Goal: Submit feedback/report problem: Submit feedback/report problem

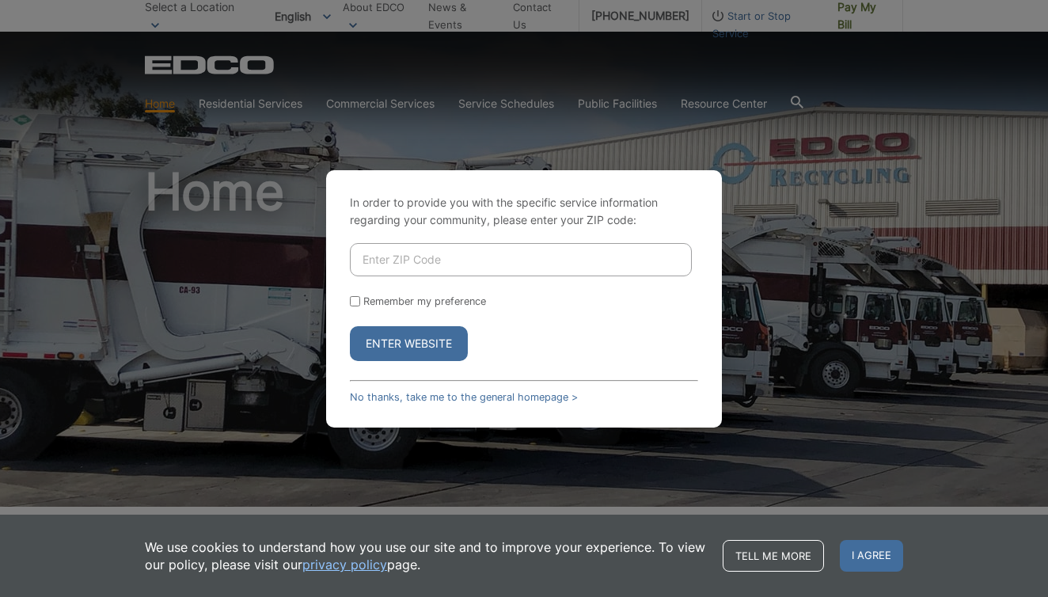
click at [467, 250] on input "Enter ZIP Code" at bounding box center [521, 259] width 342 height 33
type input "91932"
click at [414, 337] on button "Enter Website" at bounding box center [409, 343] width 118 height 35
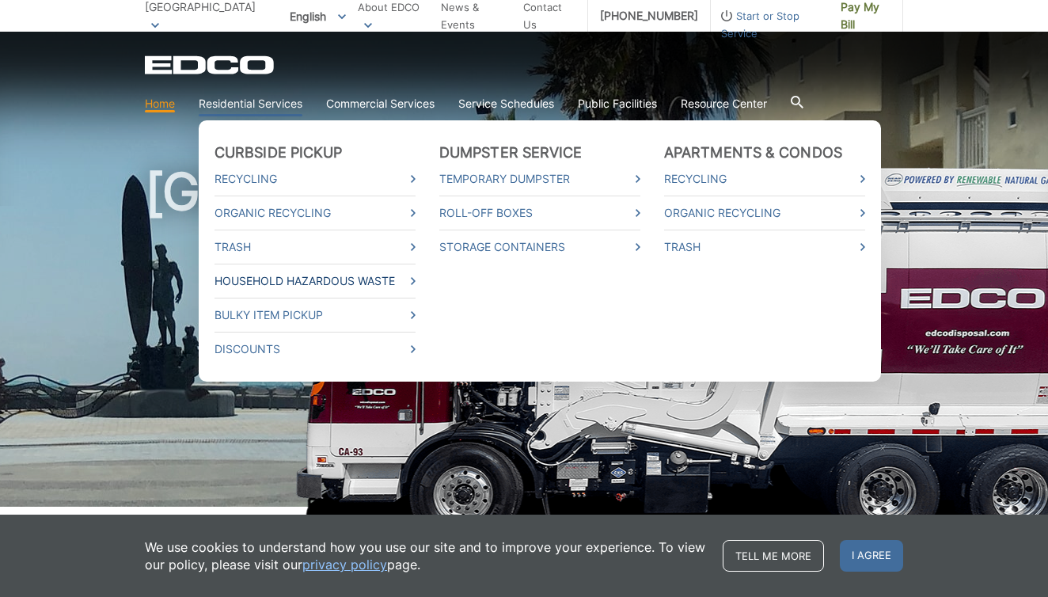
click at [256, 283] on link "Household Hazardous Waste" at bounding box center [315, 280] width 201 height 17
click at [402, 309] on link "Bulky Item Pickup" at bounding box center [315, 314] width 201 height 17
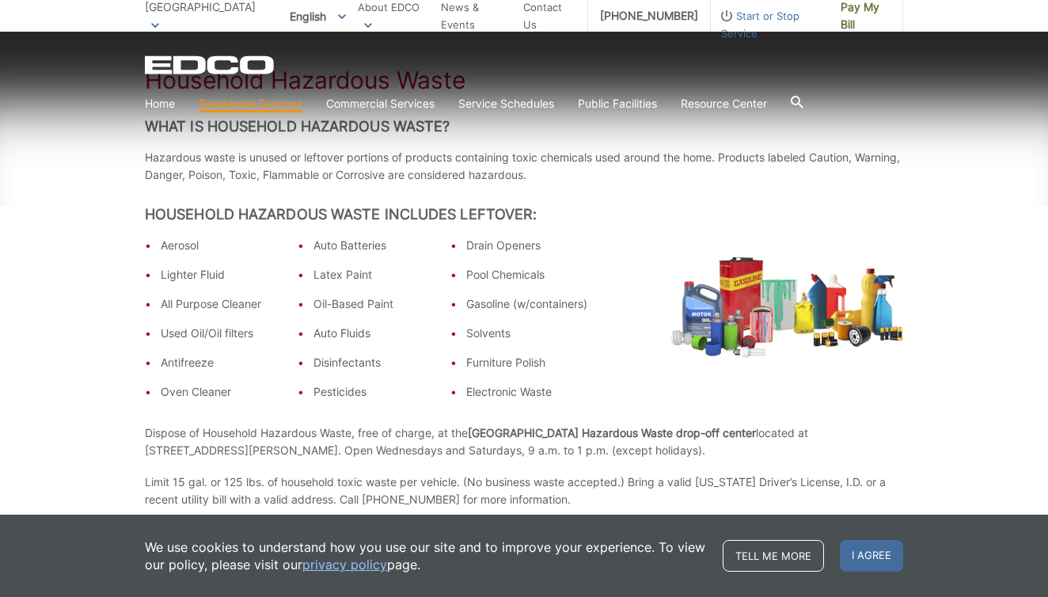
scroll to position [309, 0]
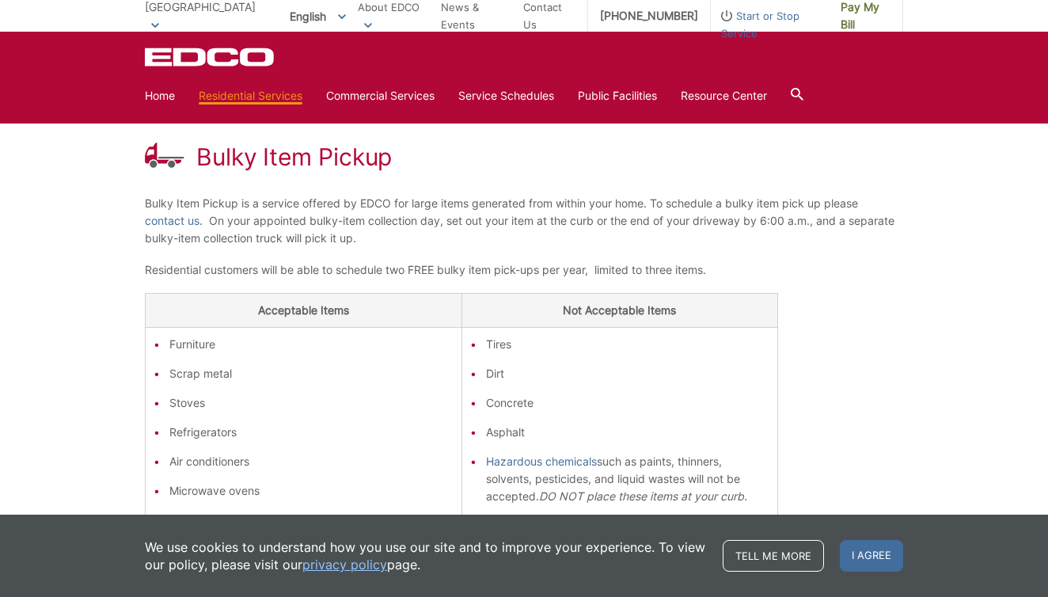
scroll to position [127, 0]
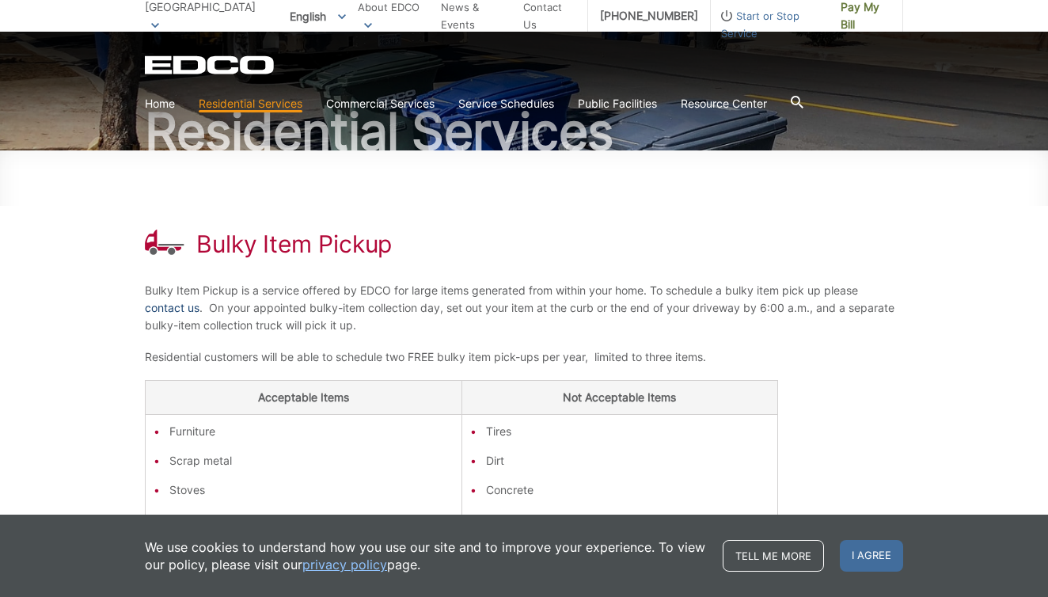
click at [162, 308] on link "contact us" at bounding box center [172, 307] width 55 height 17
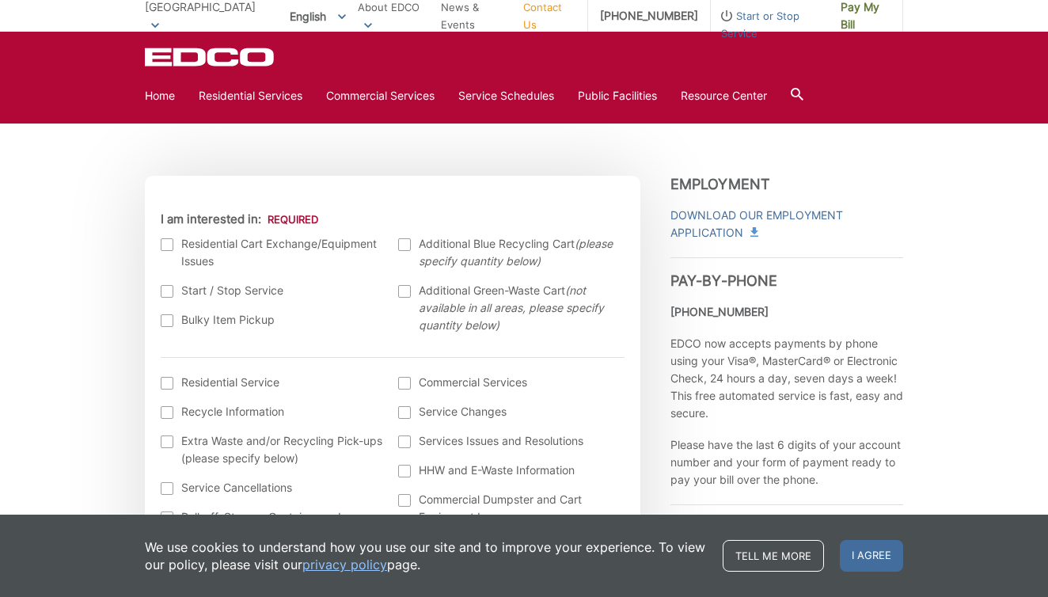
scroll to position [423, 0]
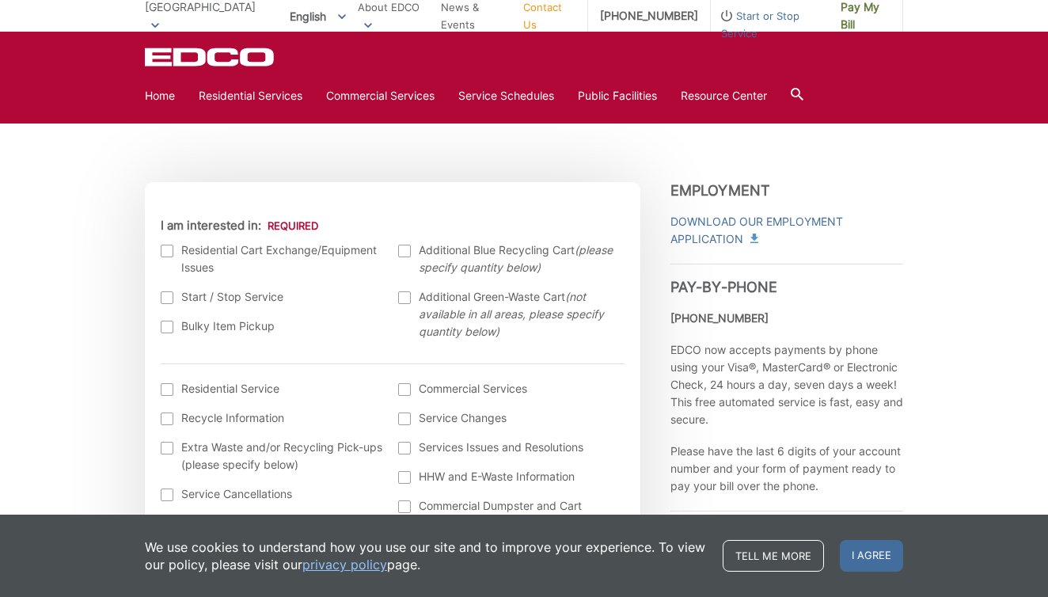
click at [169, 331] on div at bounding box center [167, 327] width 13 height 13
click at [0, 0] on input "Bulky Item Pickup" at bounding box center [0, 0] width 0 height 0
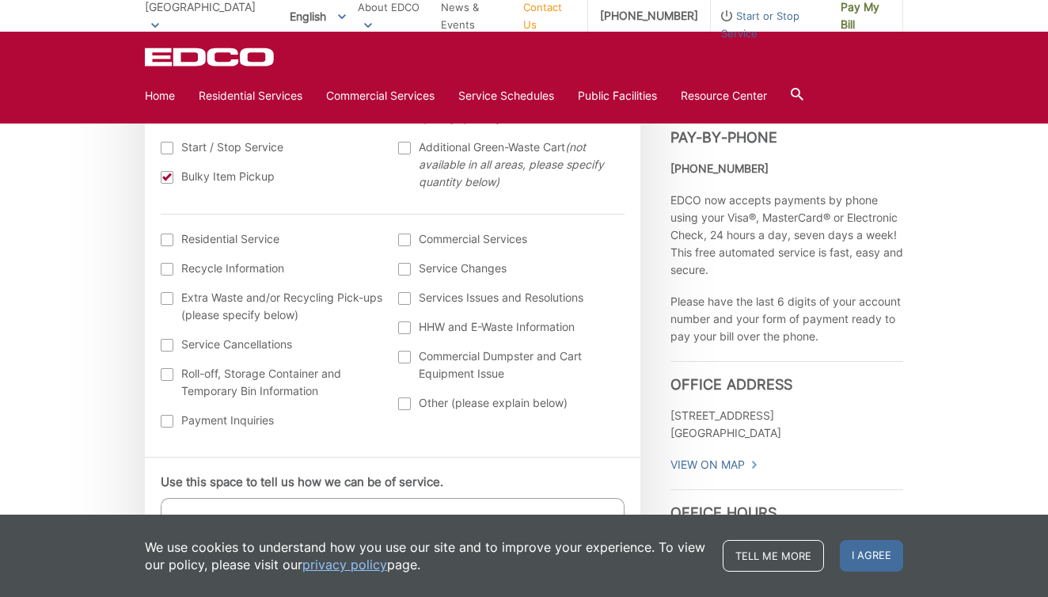
scroll to position [617, 0]
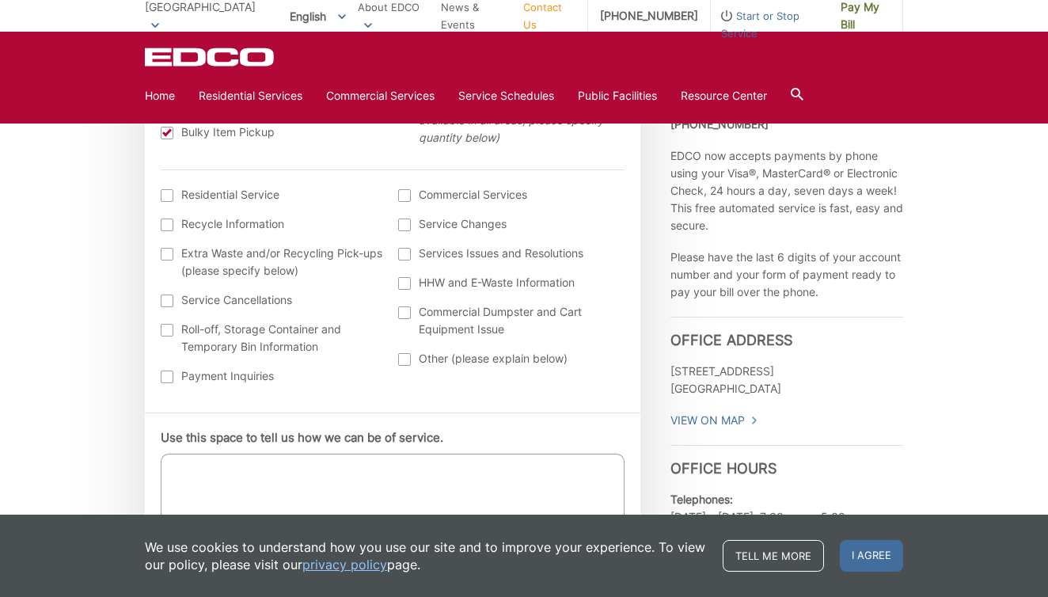
click at [165, 197] on div at bounding box center [167, 195] width 13 height 13
click at [0, 0] on input "I am interested in: (continued) *" at bounding box center [0, 0] width 0 height 0
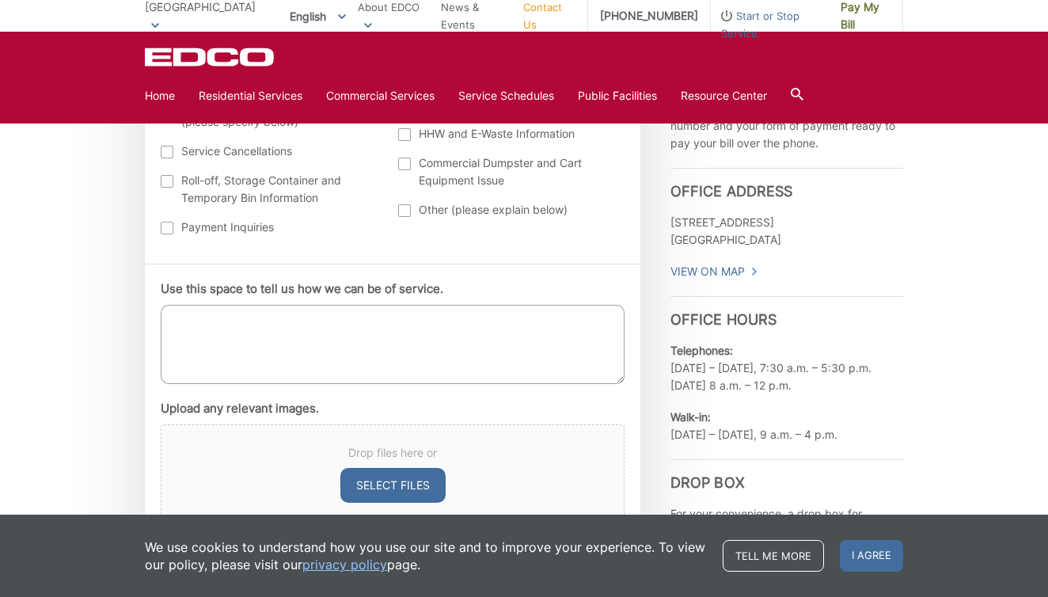
scroll to position [768, 0]
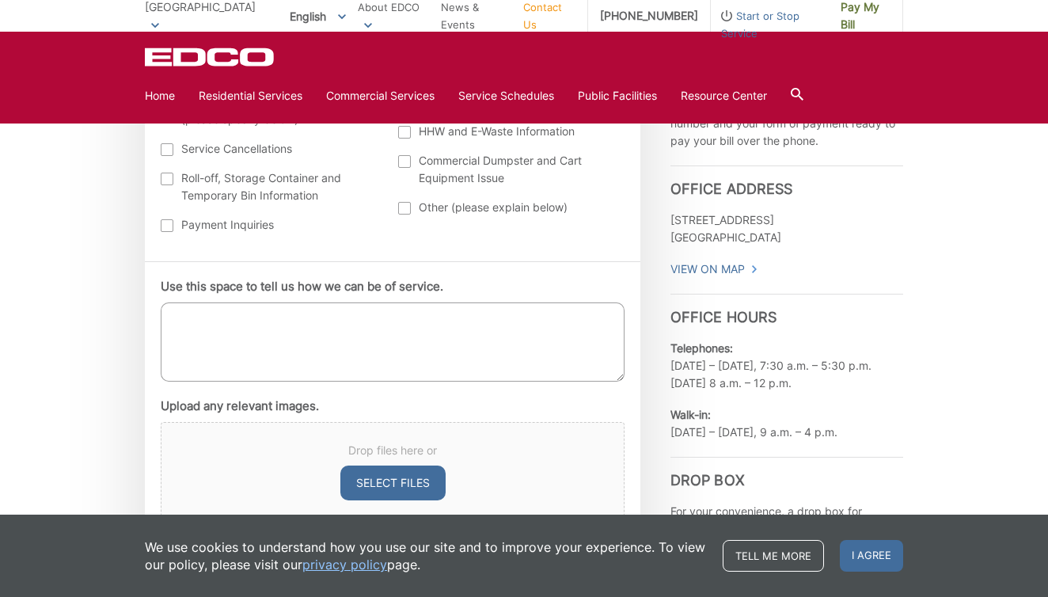
click at [207, 316] on textarea "Use this space to tell us how we can be of service." at bounding box center [393, 341] width 464 height 79
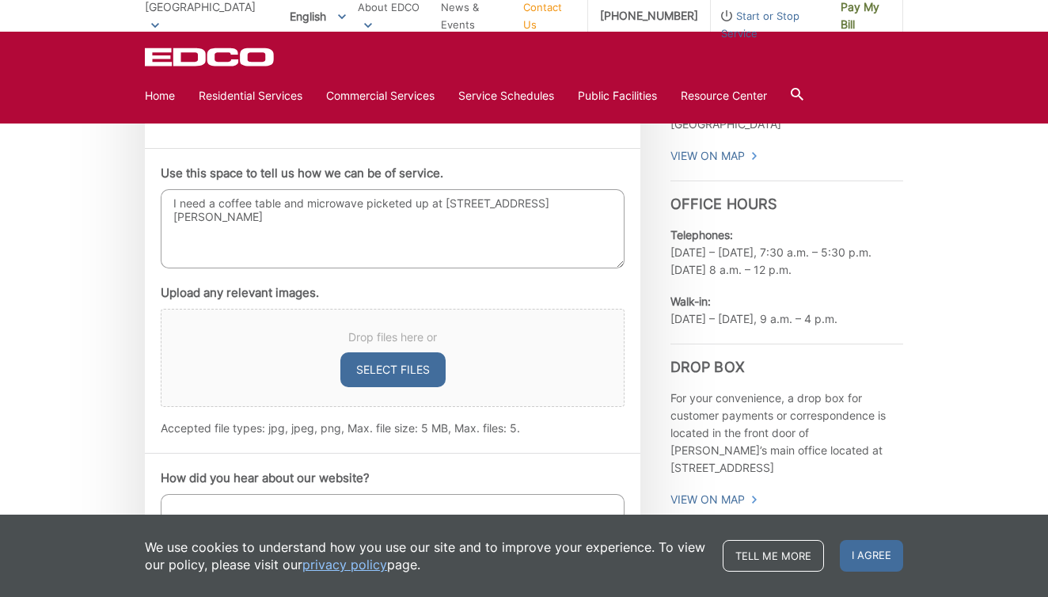
scroll to position [935, 0]
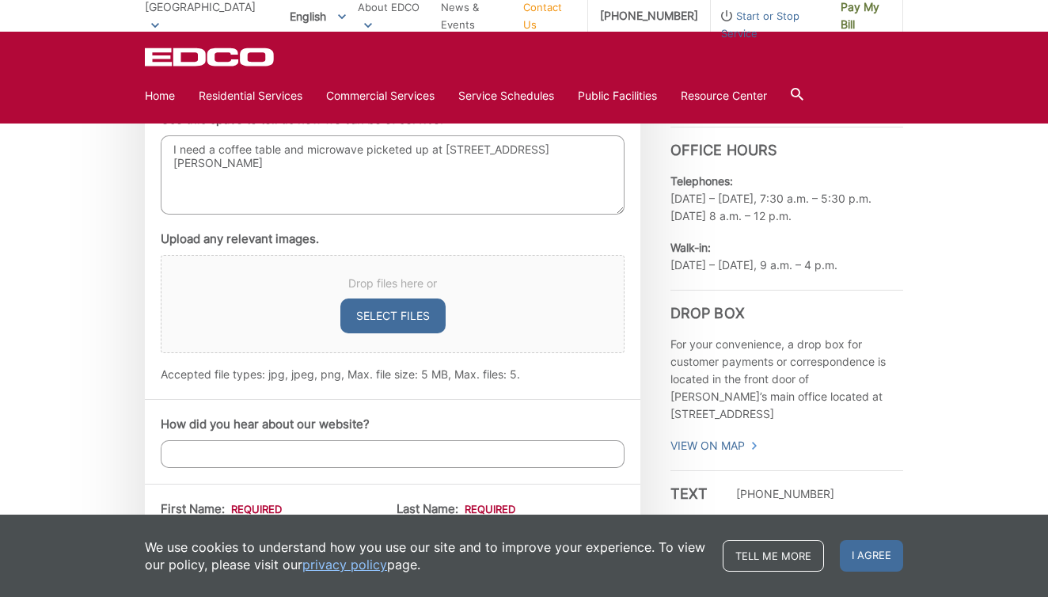
type textarea "I need a coffee table and microwave picketed up at 1208 Florence st i.b 91932"
click at [393, 318] on button "Select files" at bounding box center [392, 315] width 105 height 35
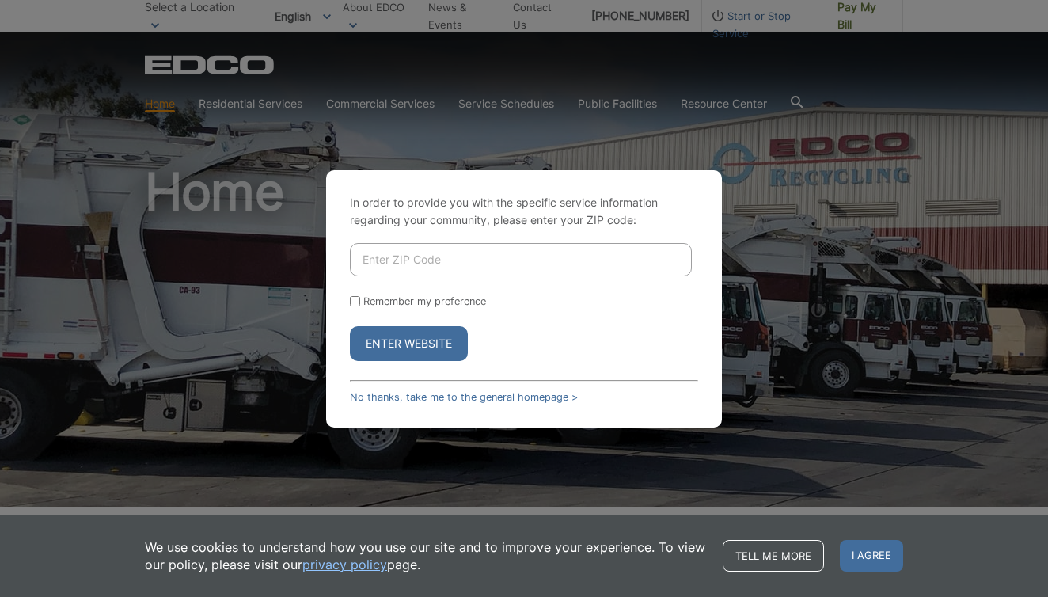
click at [503, 262] on input "Enter ZIP Code" at bounding box center [521, 259] width 342 height 33
type input "91932"
click at [394, 343] on button "Enter Website" at bounding box center [409, 343] width 118 height 35
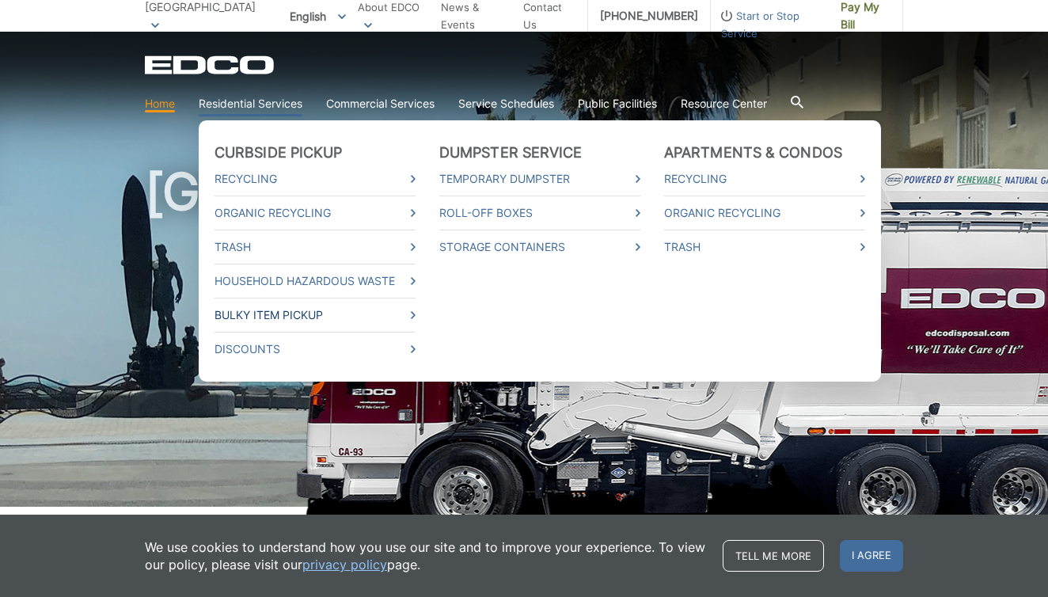
click at [273, 313] on link "Bulky Item Pickup" at bounding box center [315, 314] width 201 height 17
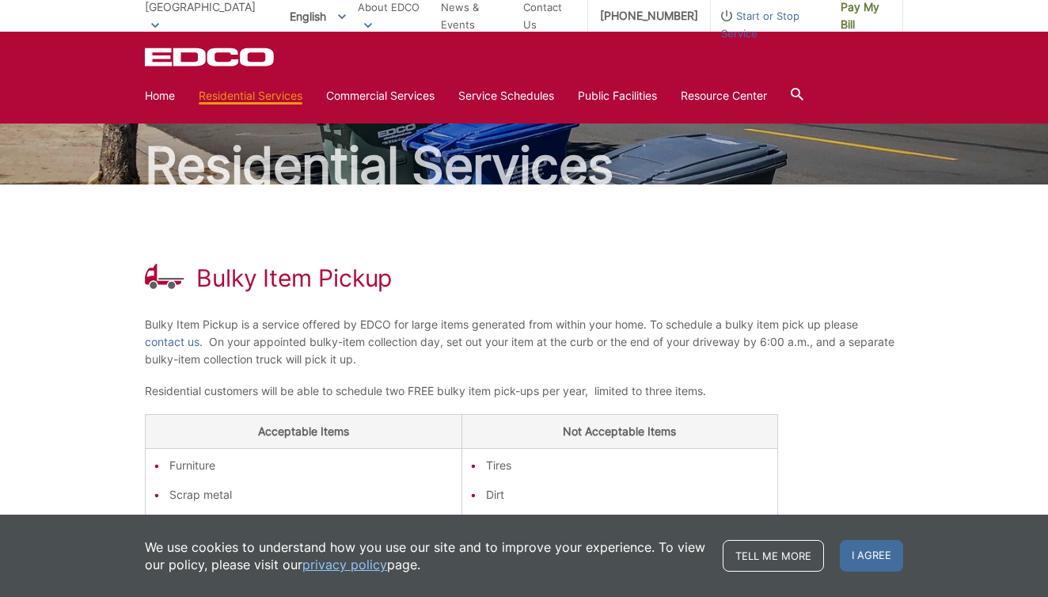
scroll to position [4, 0]
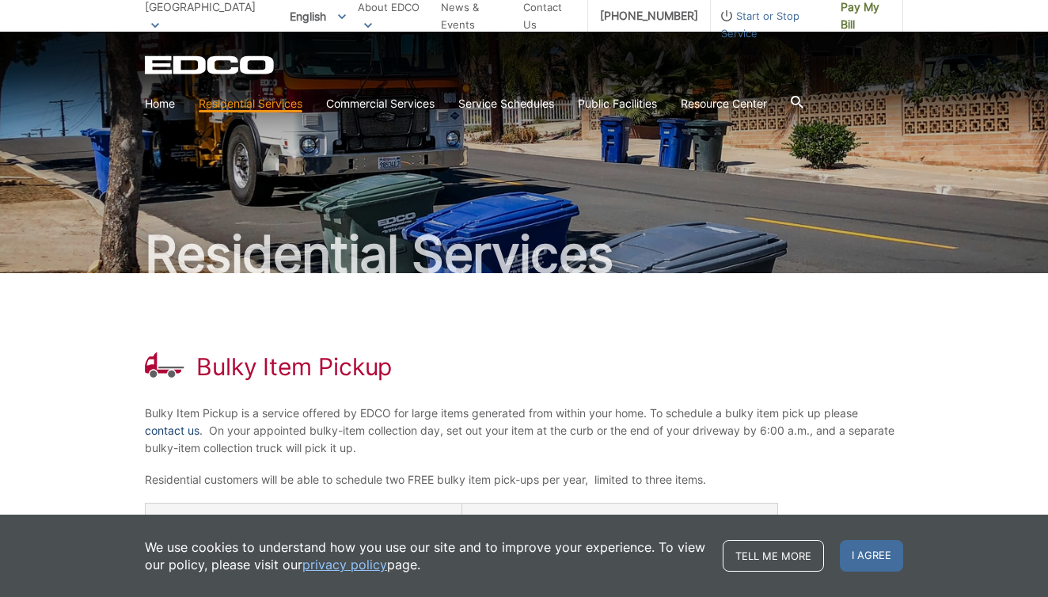
click at [172, 432] on link "contact us" at bounding box center [172, 430] width 55 height 17
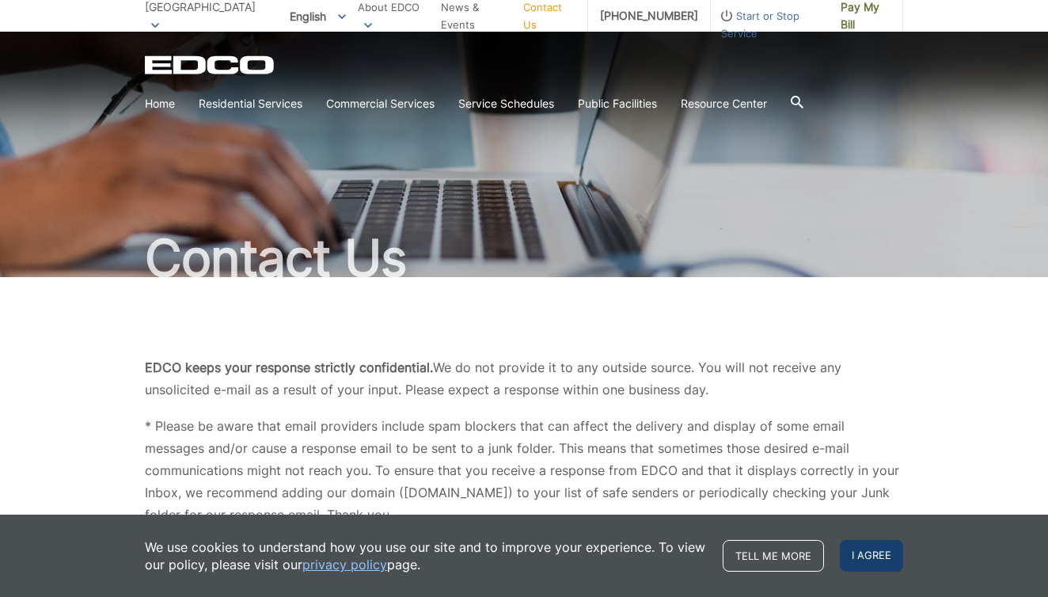
click at [875, 556] on span "I agree" at bounding box center [871, 556] width 63 height 32
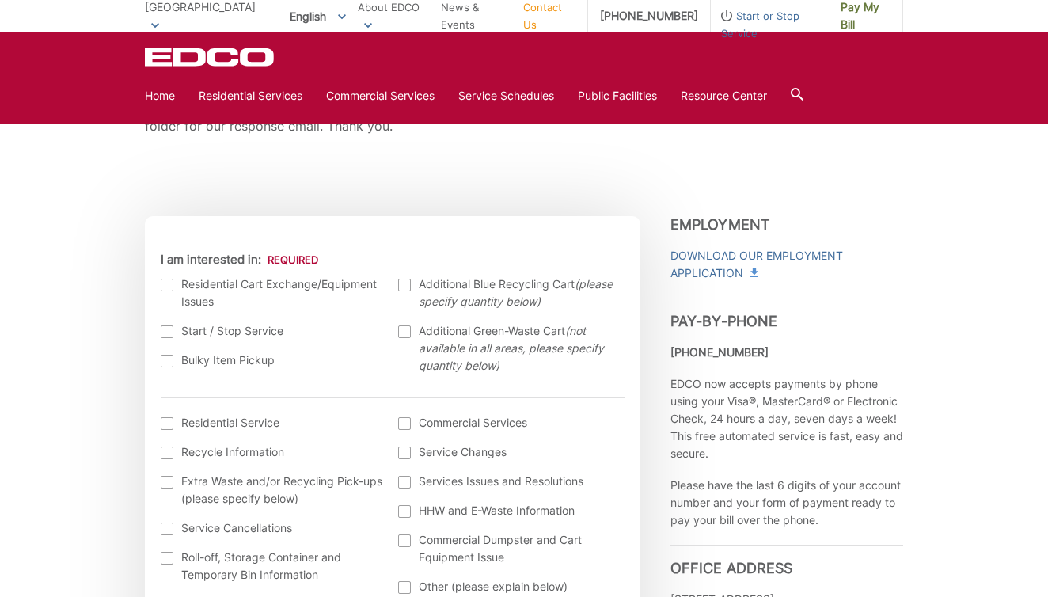
scroll to position [391, 0]
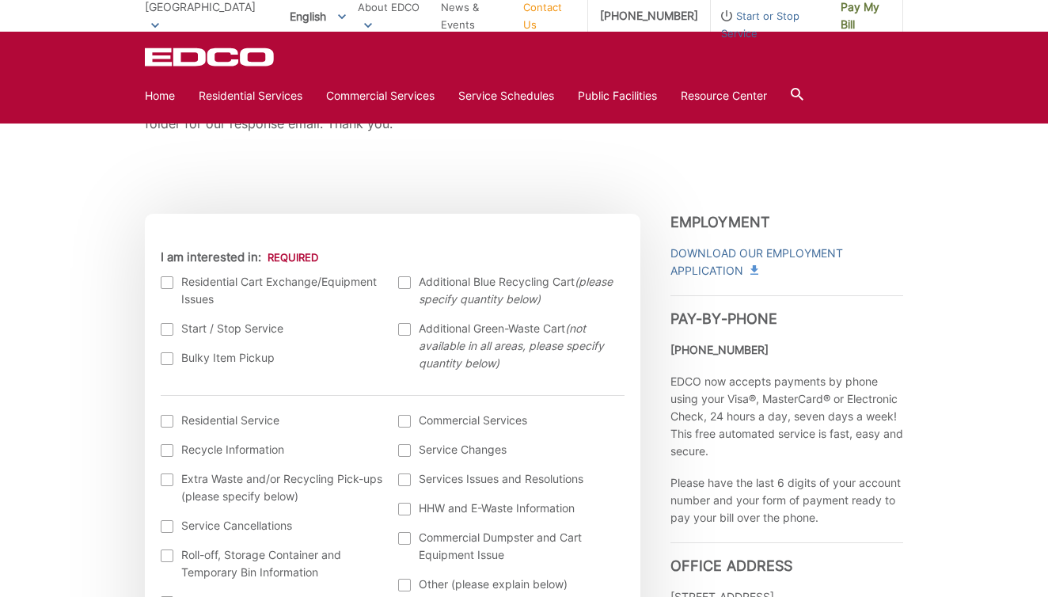
click at [164, 358] on div at bounding box center [167, 358] width 13 height 13
click at [0, 0] on input "Bulky Item Pickup" at bounding box center [0, 0] width 0 height 0
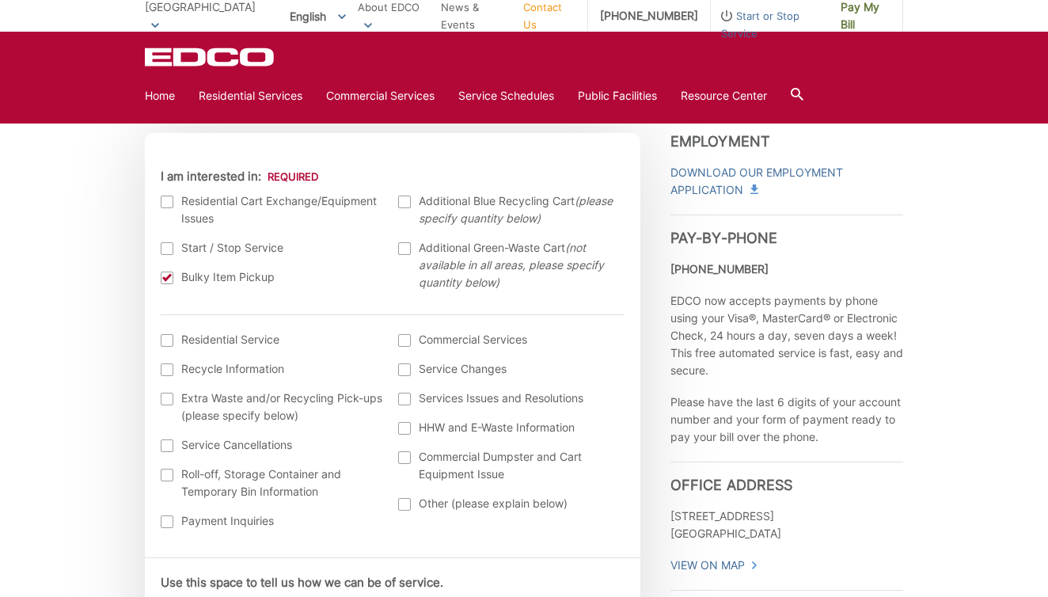
scroll to position [499, 0]
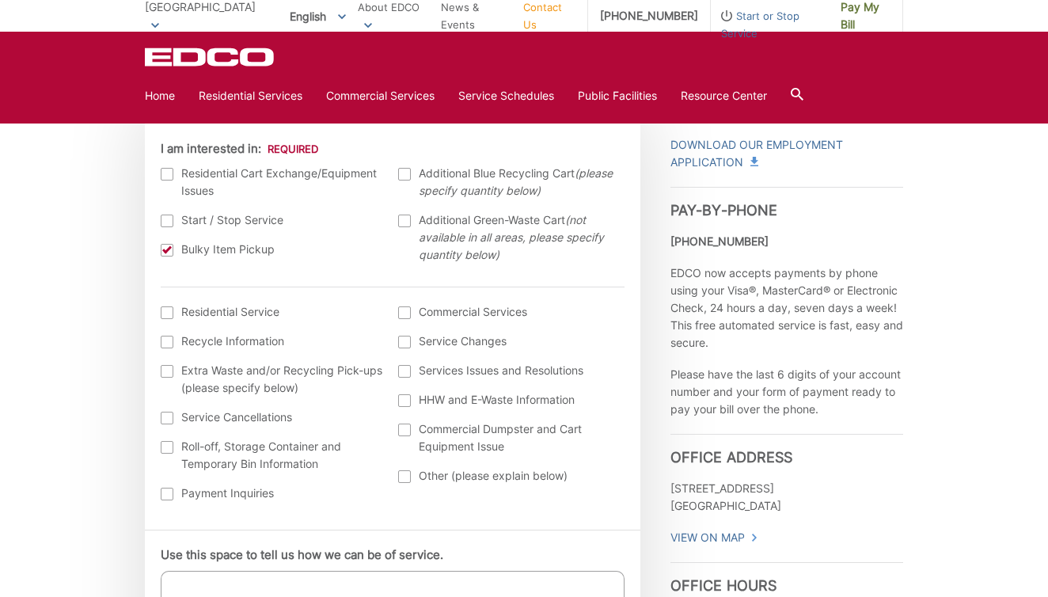
click at [165, 306] on label "Residential Service" at bounding box center [272, 311] width 222 height 17
click at [0, 0] on input "I am interested in: (continued) *" at bounding box center [0, 0] width 0 height 0
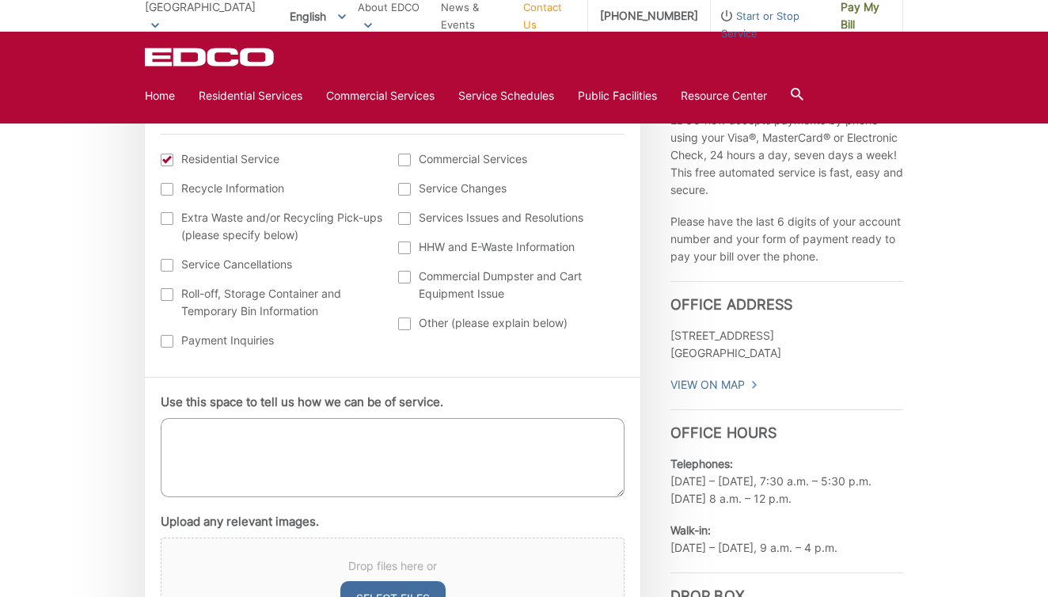
scroll to position [830, 0]
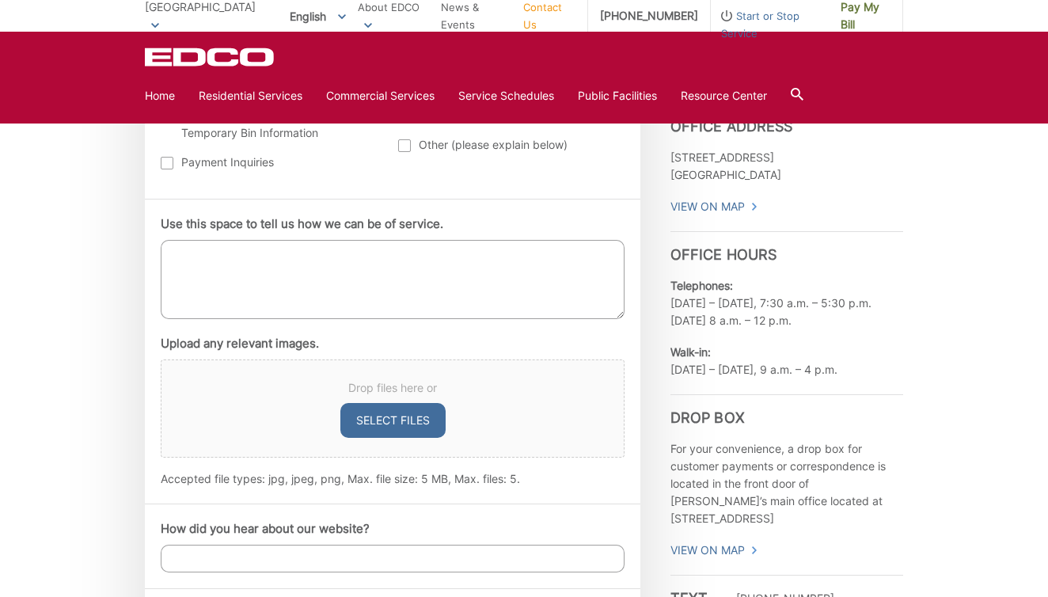
click at [327, 241] on textarea "Use this space to tell us how we can be of service." at bounding box center [393, 279] width 464 height 79
type textarea "pick up a coffee table and microwave"
click at [391, 422] on button "Select files" at bounding box center [392, 420] width 105 height 35
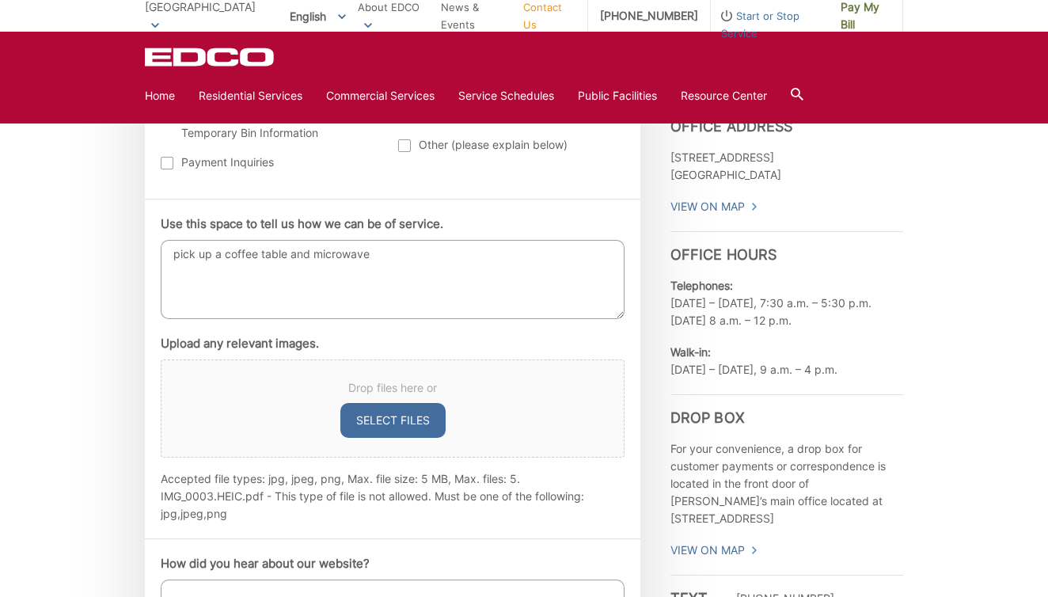
click at [394, 416] on button "Select files" at bounding box center [392, 420] width 105 height 35
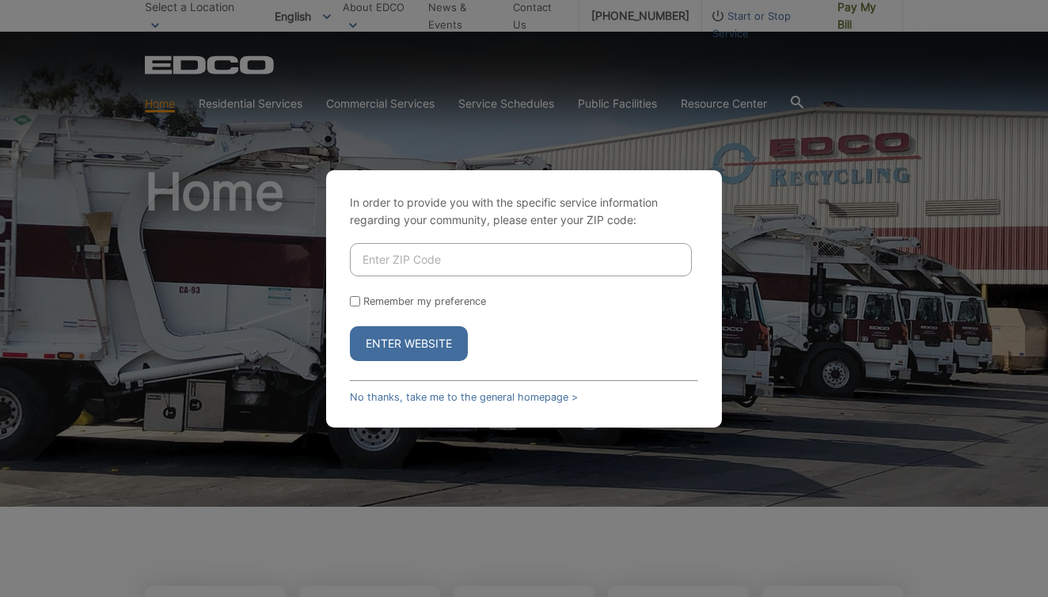
click at [362, 263] on input "Enter ZIP Code" at bounding box center [521, 259] width 342 height 33
type input "91932"
click at [408, 340] on button "Enter Website" at bounding box center [409, 343] width 118 height 35
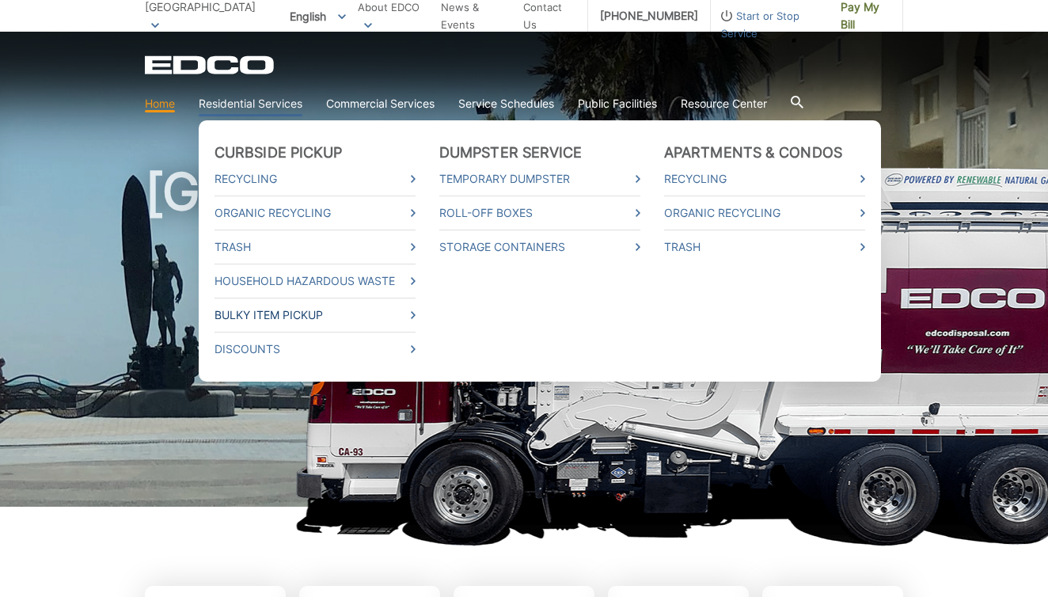
click at [274, 313] on link "Bulky Item Pickup" at bounding box center [315, 314] width 201 height 17
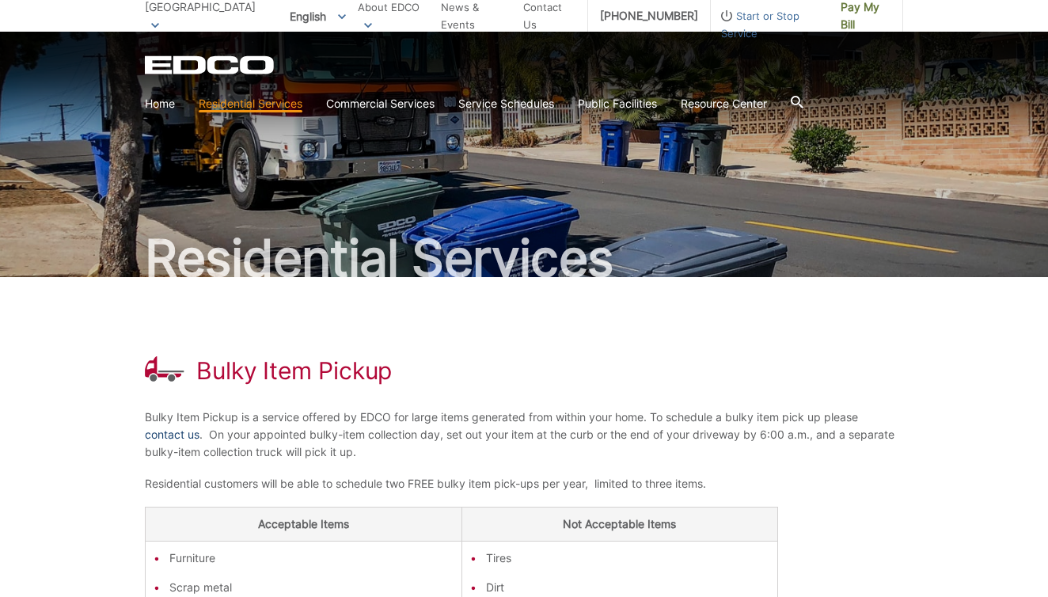
click at [168, 438] on link "contact us" at bounding box center [172, 434] width 55 height 17
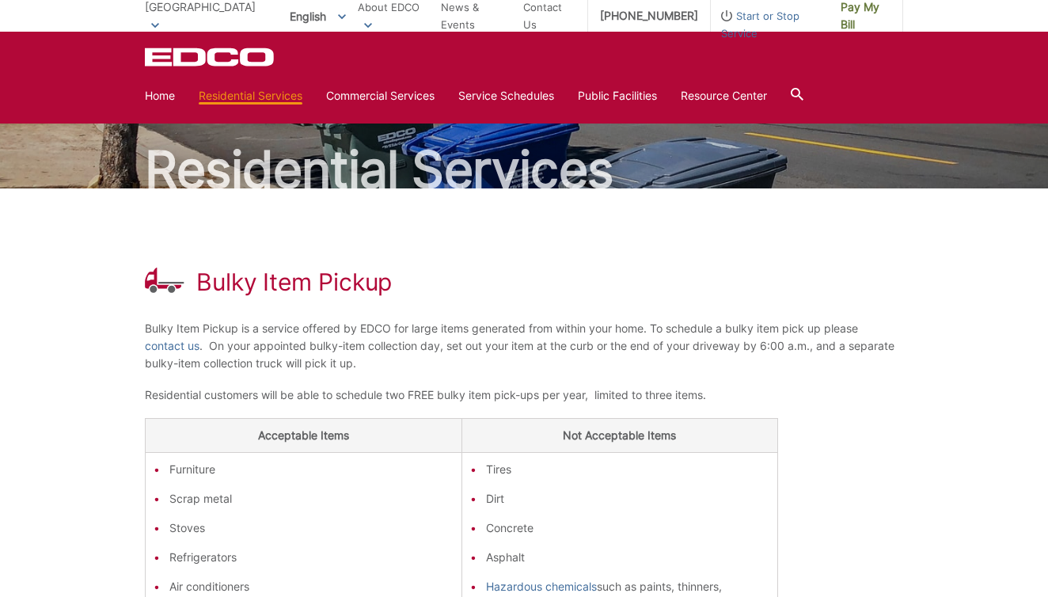
scroll to position [13, 0]
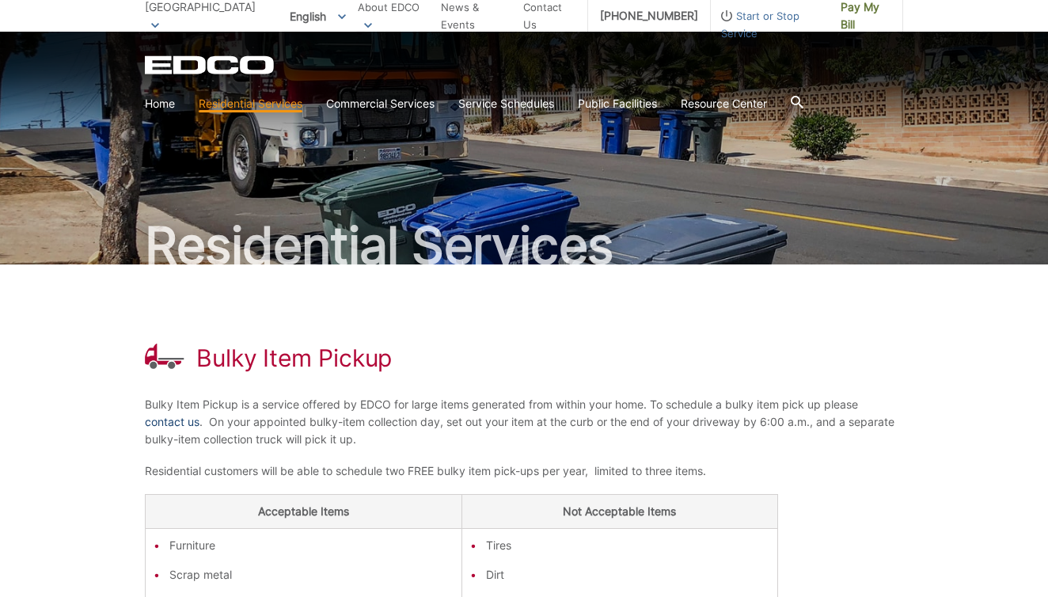
click at [175, 420] on link "contact us" at bounding box center [172, 421] width 55 height 17
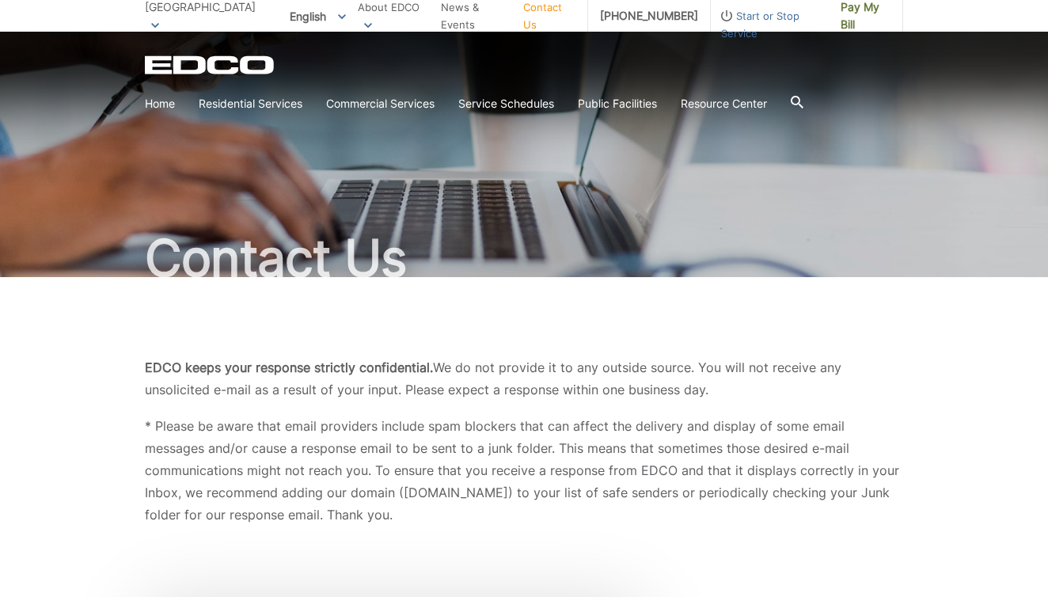
scroll to position [374, 0]
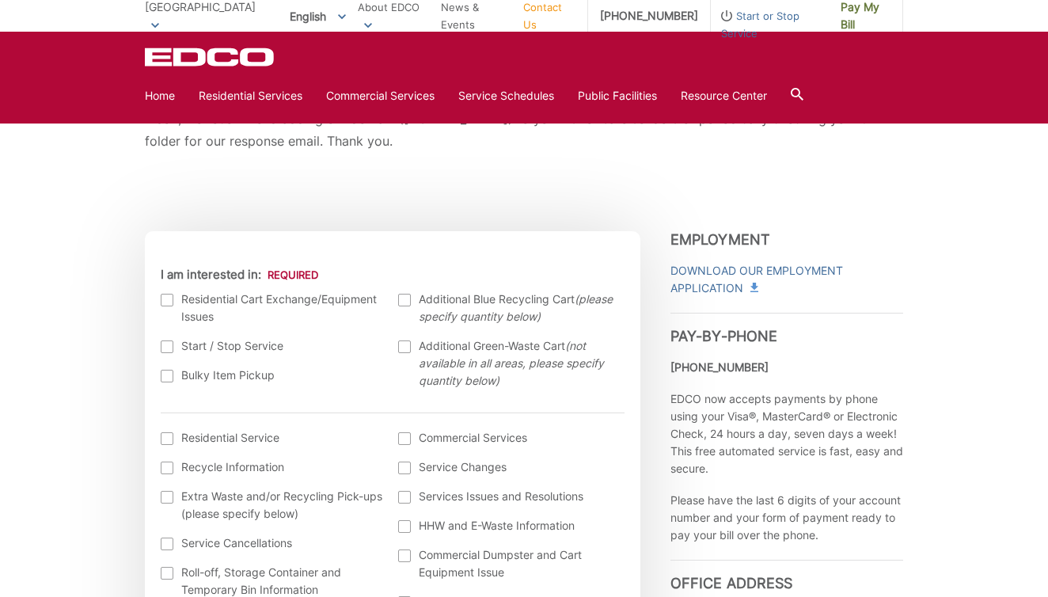
click at [170, 299] on div at bounding box center [167, 300] width 13 height 13
click at [0, 0] on input "I am interested in:" at bounding box center [0, 0] width 0 height 0
click at [166, 371] on div at bounding box center [167, 376] width 13 height 13
click at [0, 0] on input "Bulky Item Pickup" at bounding box center [0, 0] width 0 height 0
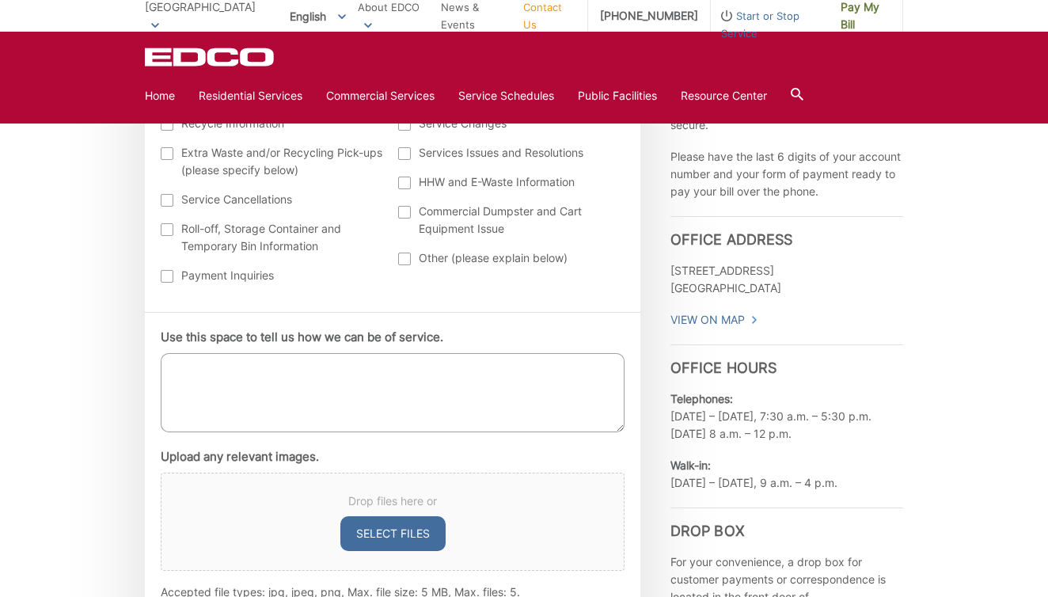
scroll to position [780, 0]
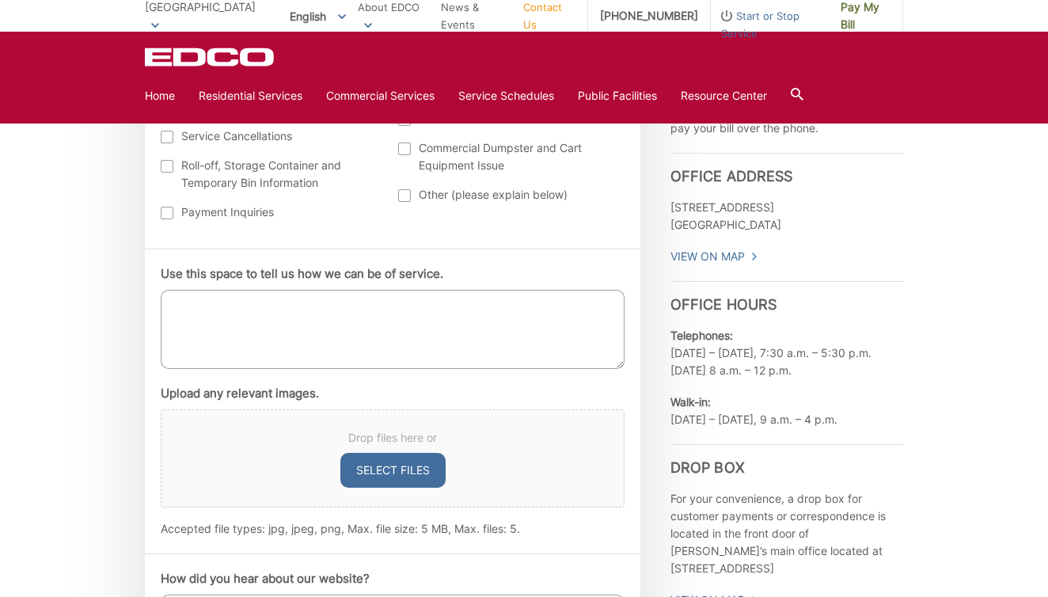
click at [290, 309] on textarea "Use this space to tell us how we can be of service." at bounding box center [393, 329] width 464 height 79
type textarea "I have a coffee table and microwave to get rid of"
click at [398, 475] on button "Select files" at bounding box center [392, 470] width 105 height 35
type input "C:\fakepath\tempImageeN0X1U.jpg"
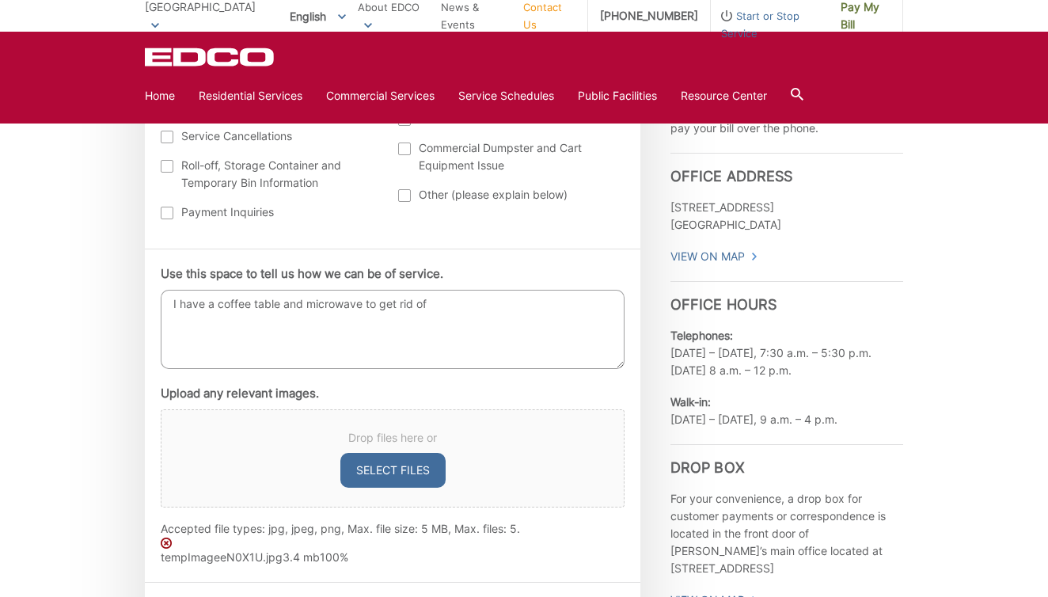
click at [398, 469] on button "Select files" at bounding box center [392, 470] width 105 height 35
type input "C:\fakepath\tempImageibSNFB.jpg"
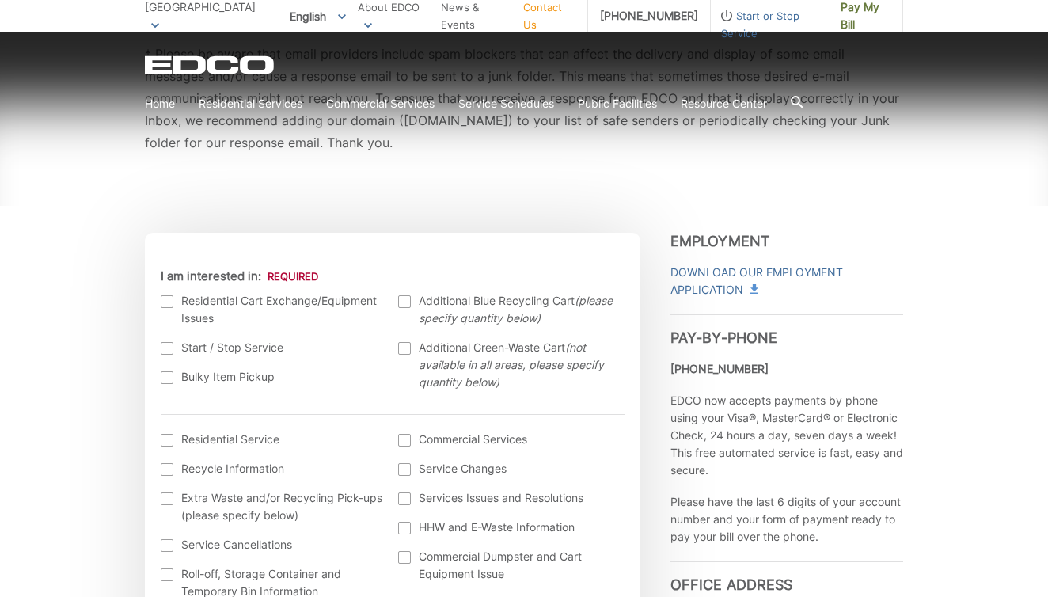
scroll to position [483, 0]
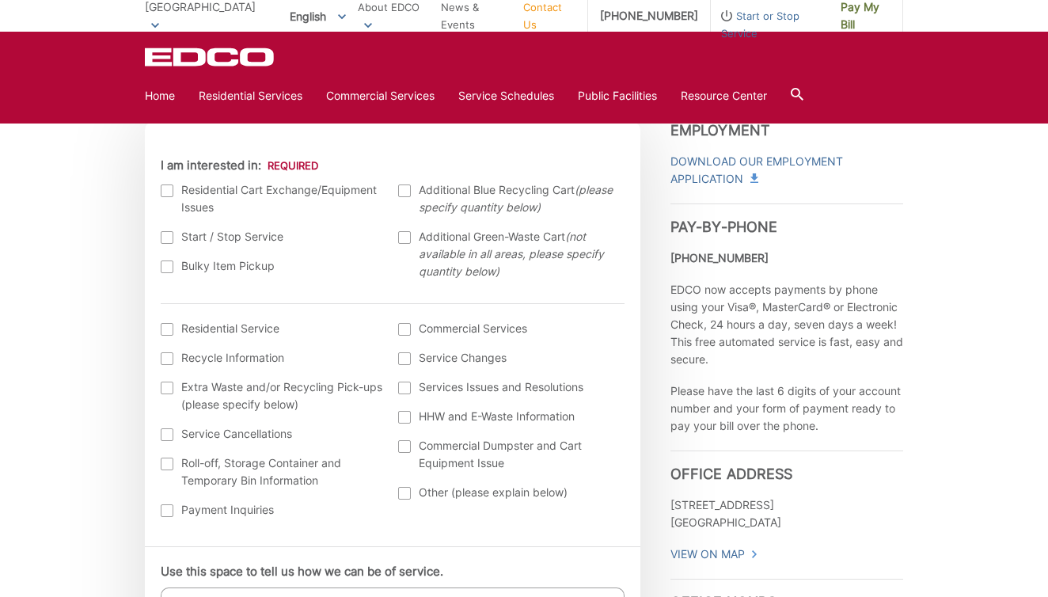
click at [166, 186] on div at bounding box center [167, 190] width 13 height 13
click at [0, 0] on input "I am interested in:" at bounding box center [0, 0] width 0 height 0
click at [168, 327] on div at bounding box center [167, 329] width 13 height 13
click at [0, 0] on input "I am interested in: (continued) *" at bounding box center [0, 0] width 0 height 0
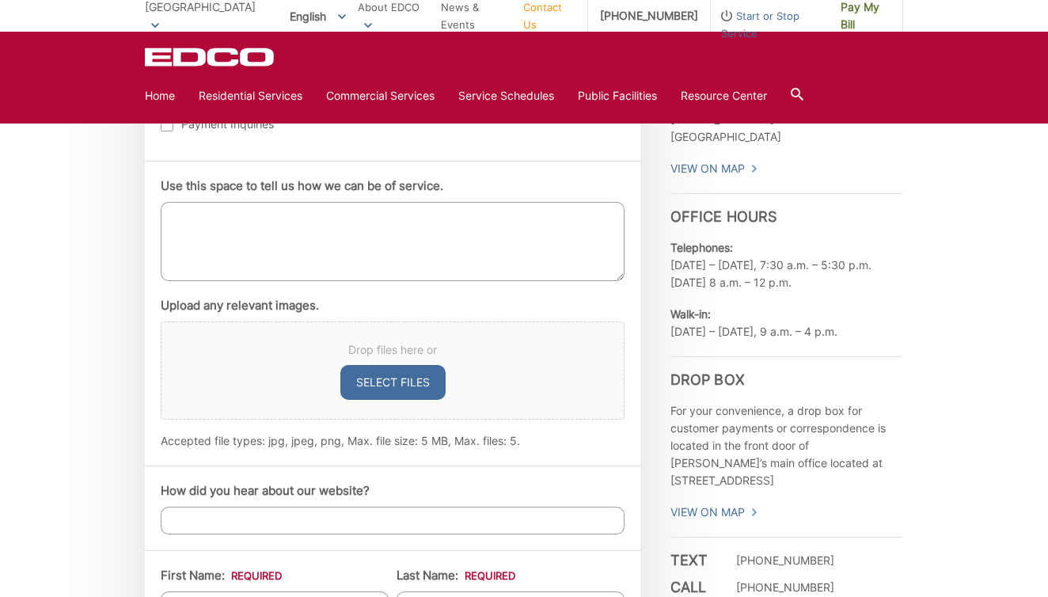
scroll to position [834, 0]
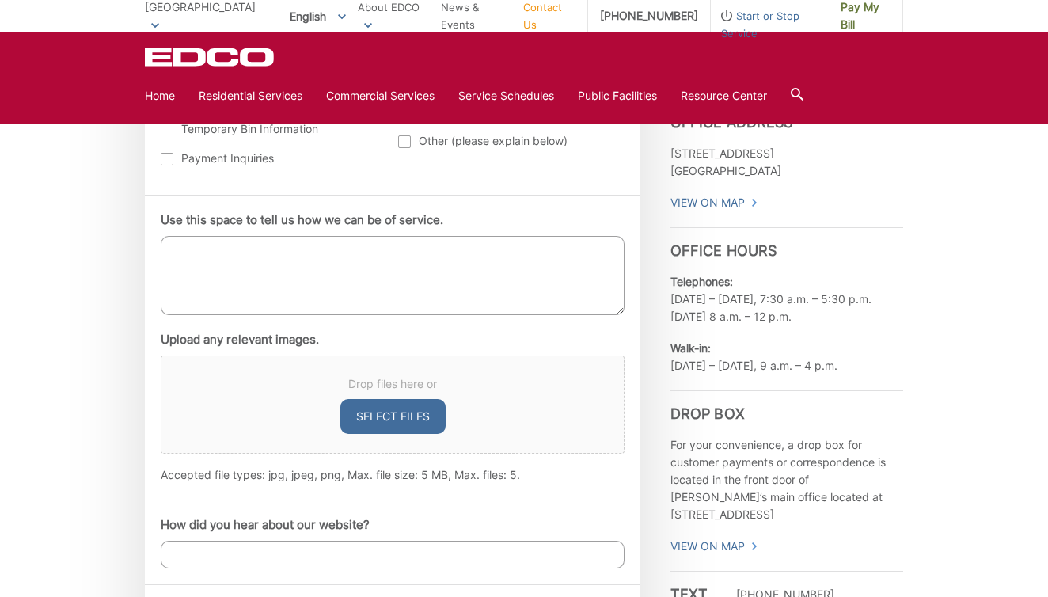
click at [399, 419] on button "Select files" at bounding box center [392, 416] width 105 height 35
type input "C:\fakepath\tempImageOkeYpx.jpg"
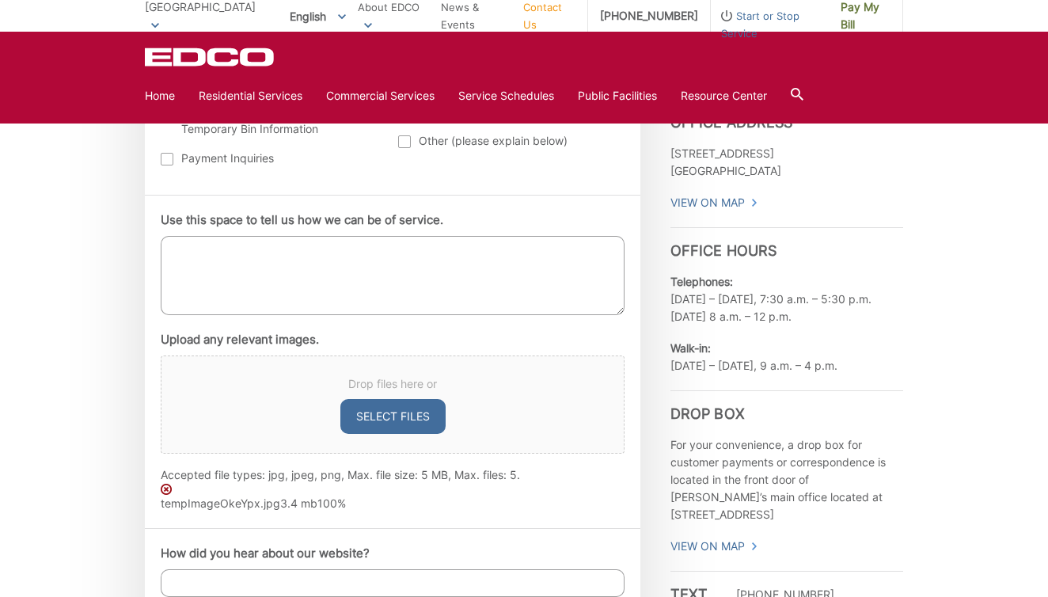
click at [169, 490] on img at bounding box center [166, 489] width 11 height 11
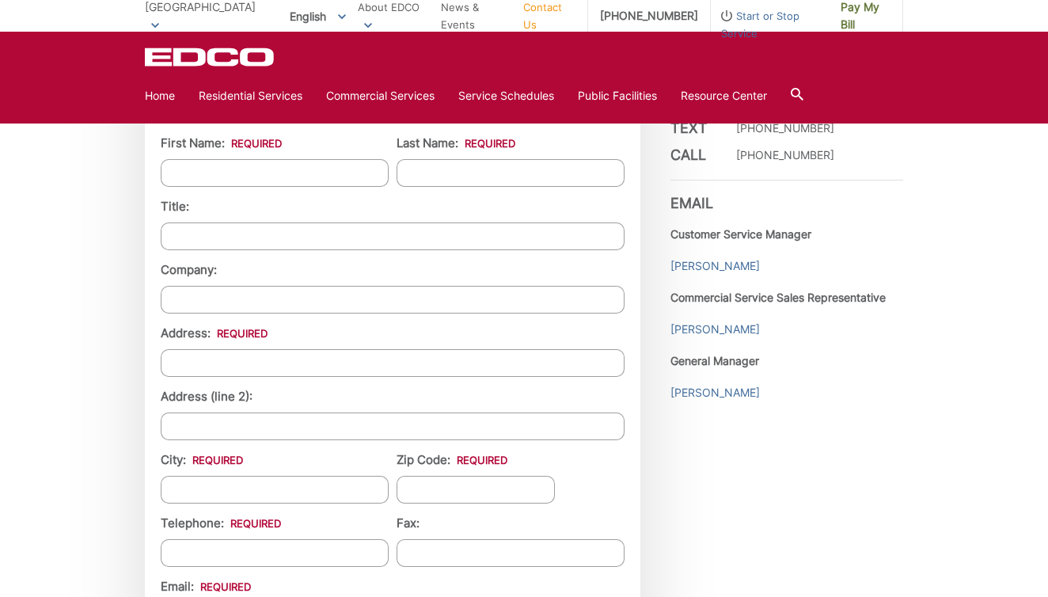
scroll to position [1494, 0]
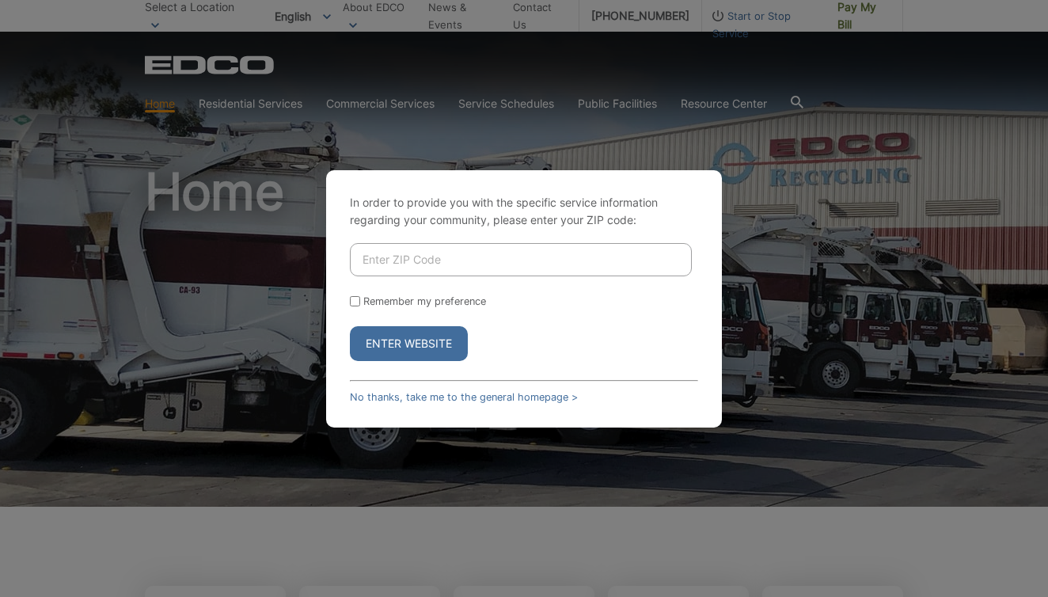
click at [477, 246] on input "Enter ZIP Code" at bounding box center [521, 259] width 342 height 33
type input "91932"
click at [423, 342] on button "Enter Website" at bounding box center [409, 343] width 118 height 35
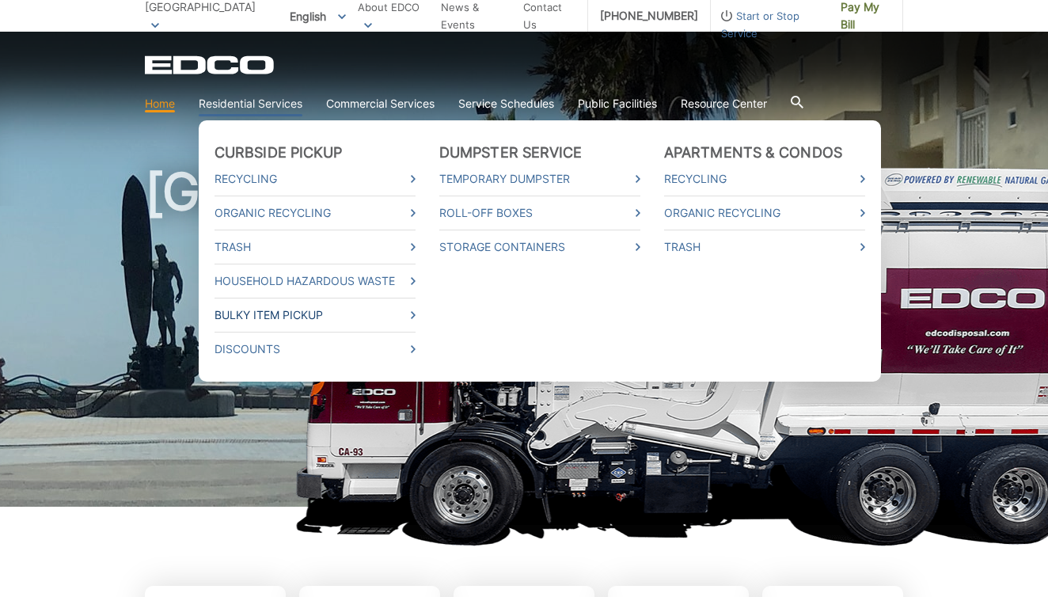
click at [244, 315] on link "Bulky Item Pickup" at bounding box center [315, 314] width 201 height 17
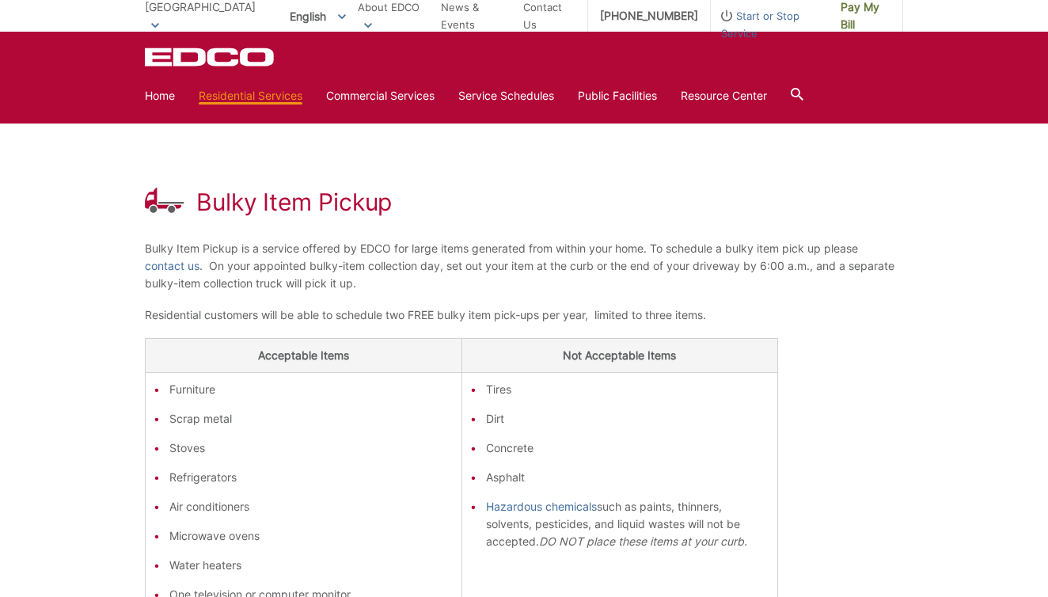
scroll to position [71, 0]
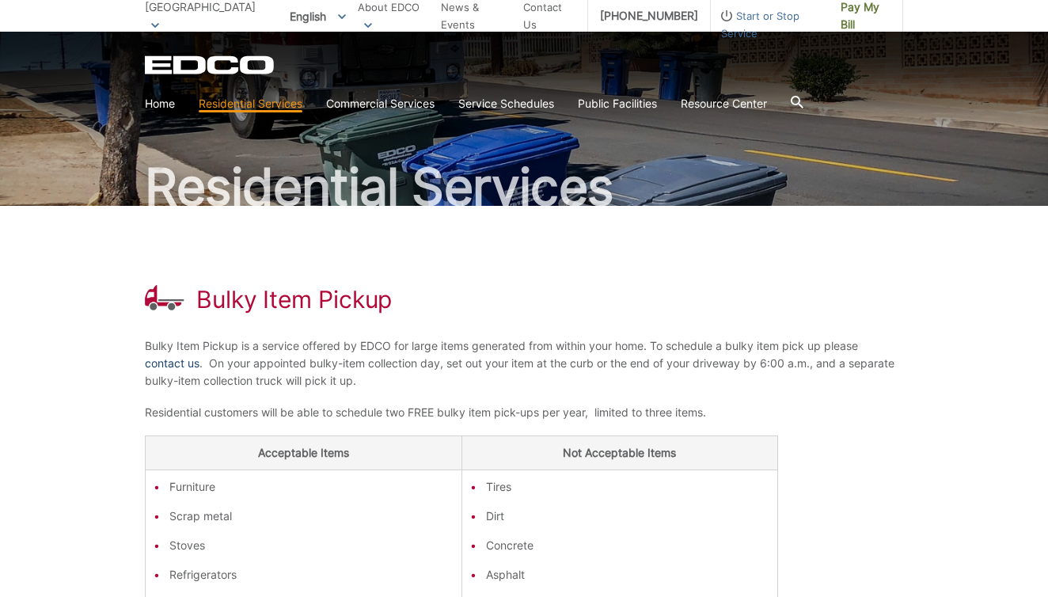
click at [177, 364] on link "contact us" at bounding box center [172, 363] width 55 height 17
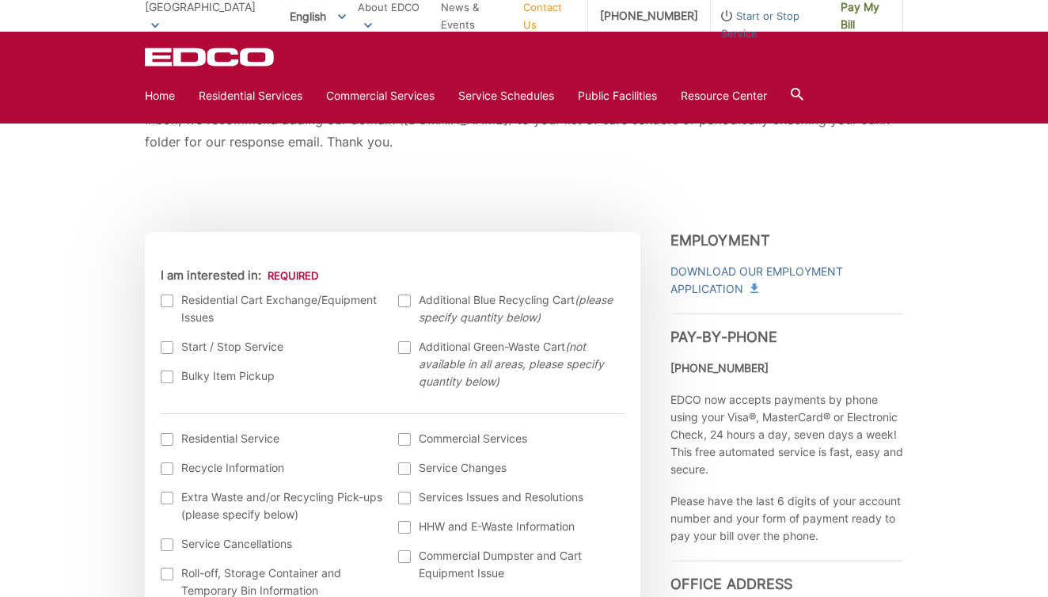
scroll to position [410, 0]
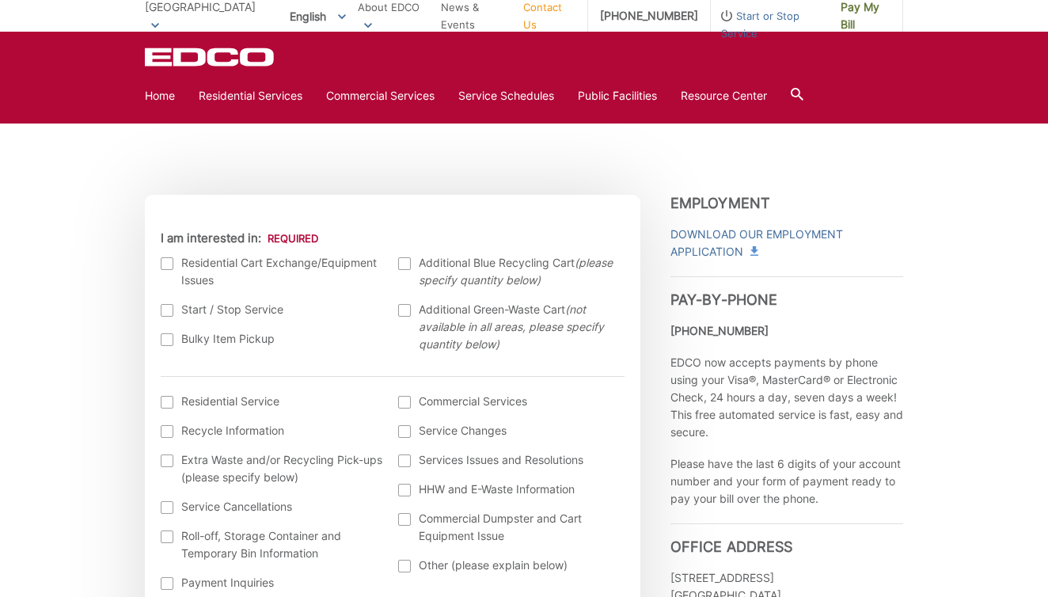
click at [164, 260] on div at bounding box center [167, 263] width 13 height 13
click at [0, 0] on input "I am interested in:" at bounding box center [0, 0] width 0 height 0
click at [170, 402] on div at bounding box center [167, 402] width 13 height 13
click at [0, 0] on input "I am interested in: (continued) *" at bounding box center [0, 0] width 0 height 0
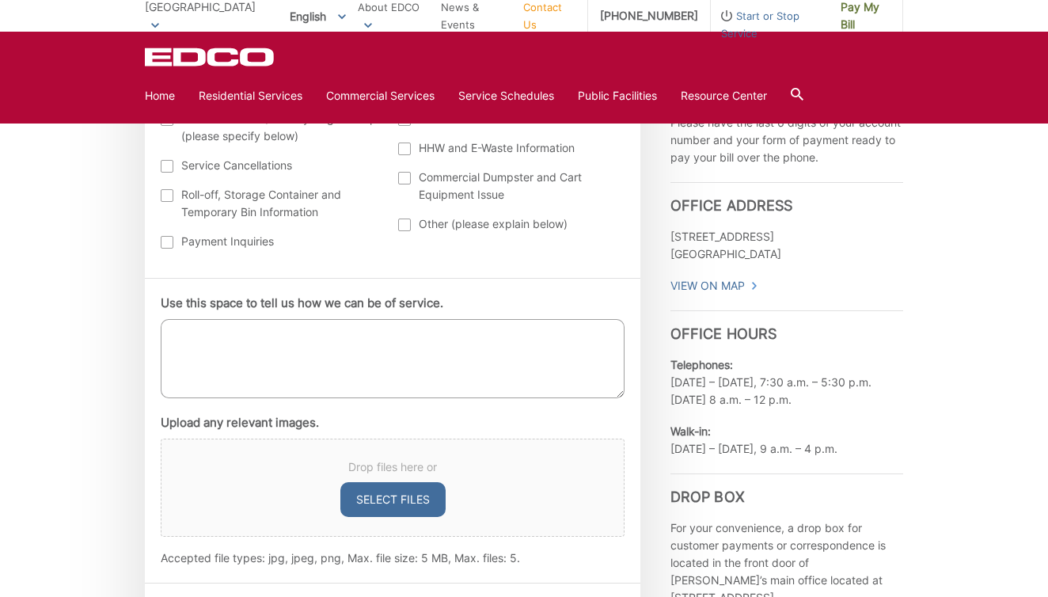
scroll to position [838, 0]
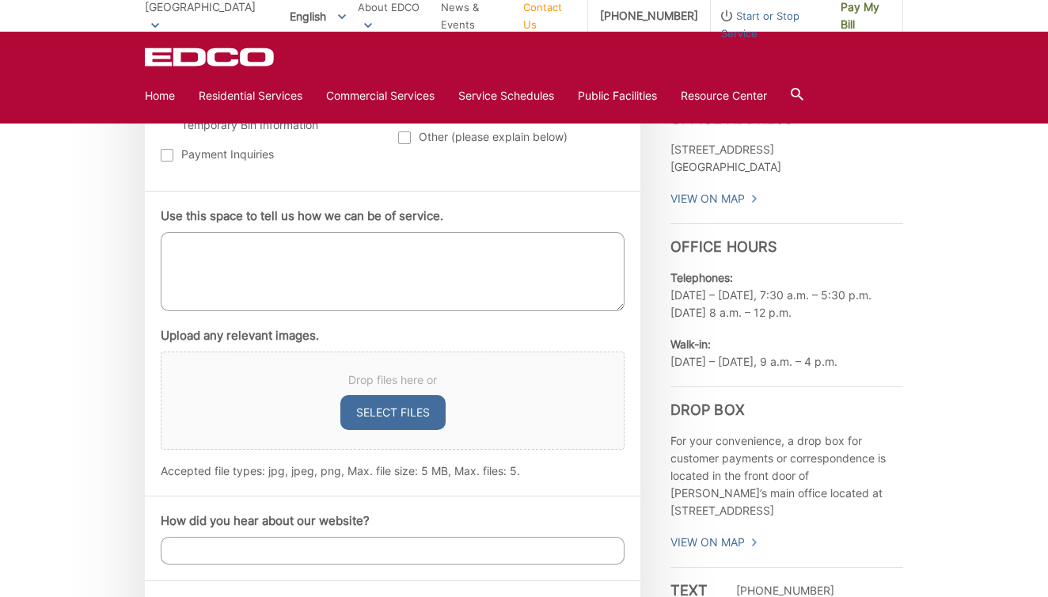
click at [302, 261] on textarea "Use this space to tell us how we can be of service." at bounding box center [393, 271] width 464 height 79
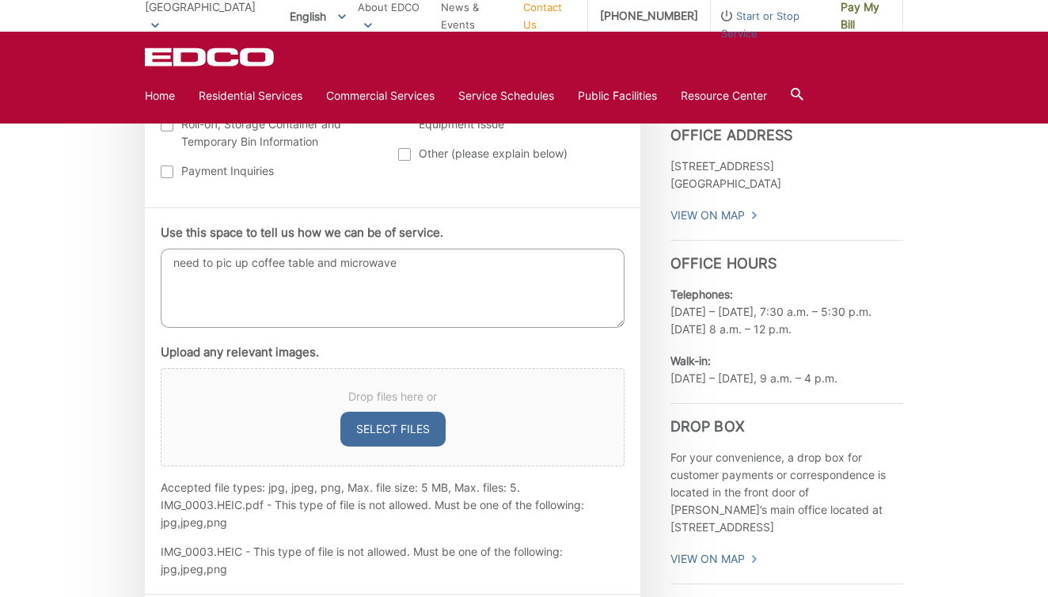
scroll to position [818, 0]
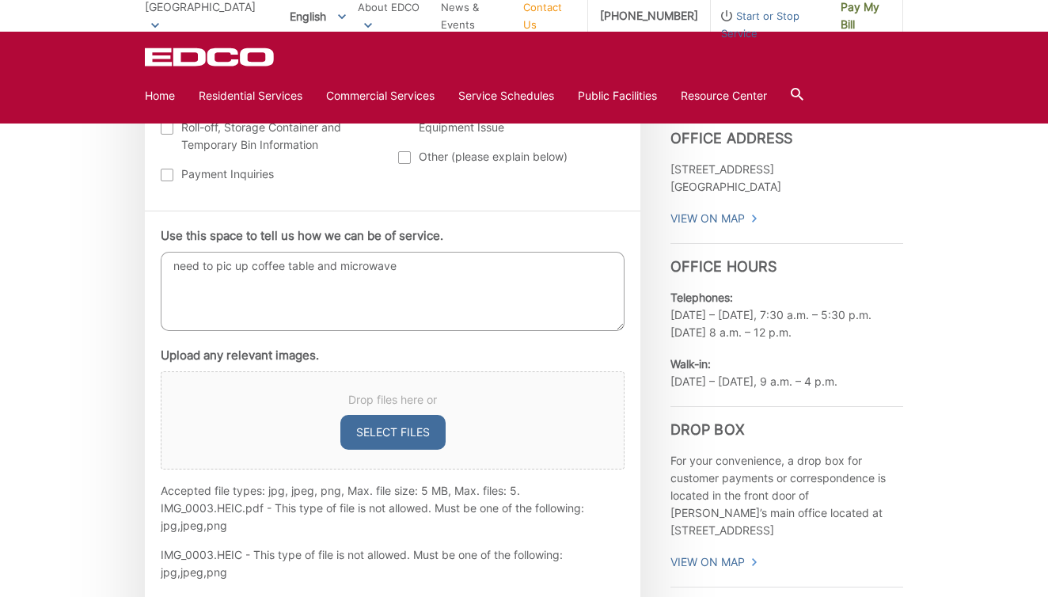
type textarea "need to pic up coffee table and microwave"
click at [389, 429] on button "Select files" at bounding box center [392, 432] width 105 height 35
type input "C:\fakepath\tempImage8t7rXU.jpg"
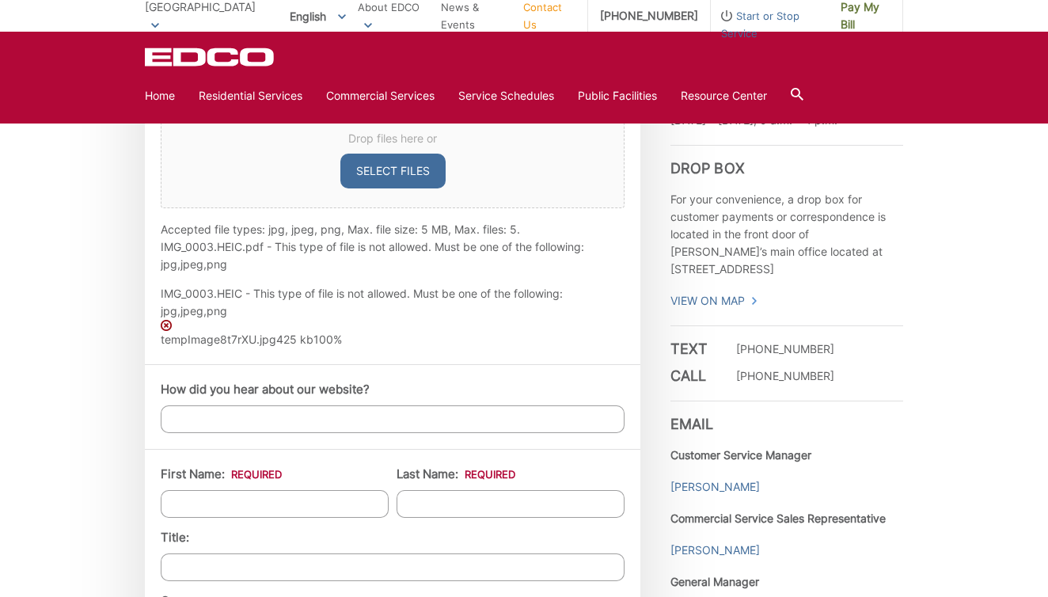
scroll to position [1079, 0]
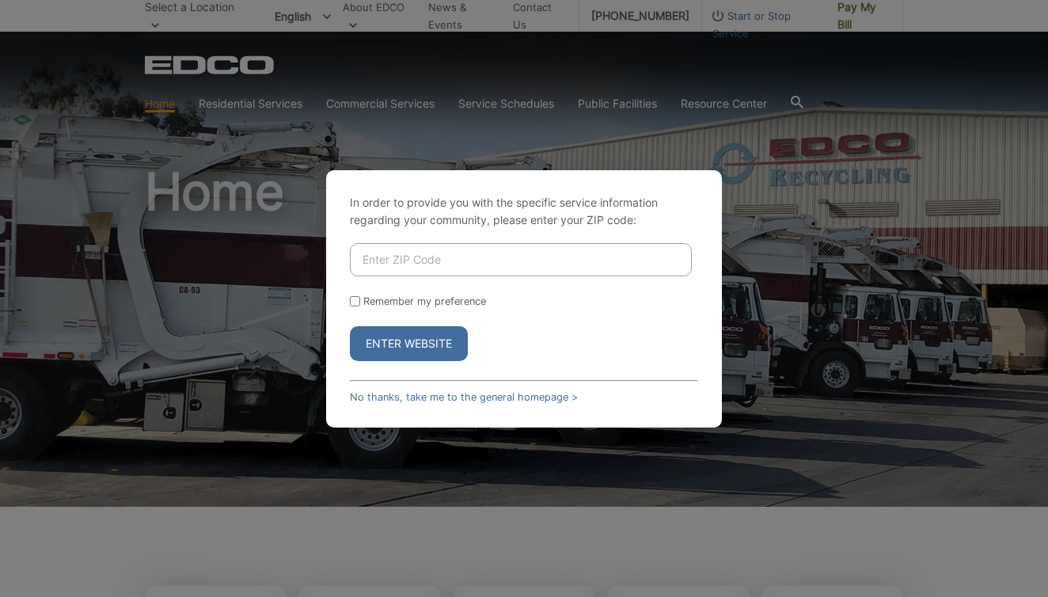
click at [400, 264] on input "Enter ZIP Code" at bounding box center [521, 259] width 342 height 33
type input "0"
type input "91932"
click at [357, 298] on input "Remember my preference" at bounding box center [355, 301] width 10 height 10
checkbox input "true"
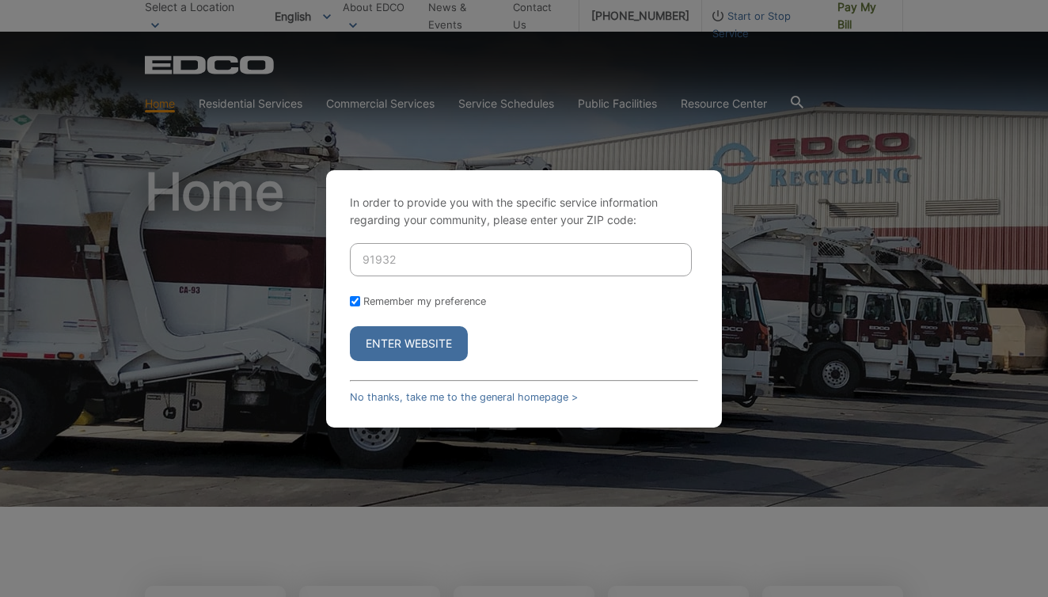
click at [414, 346] on button "Enter Website" at bounding box center [409, 343] width 118 height 35
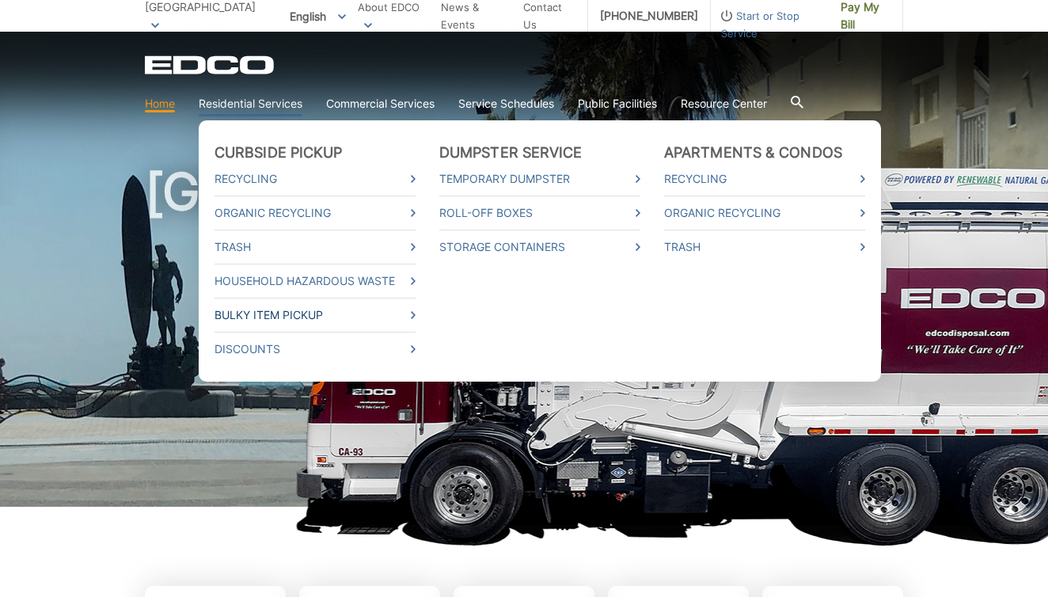
click at [253, 316] on link "Bulky Item Pickup" at bounding box center [315, 314] width 201 height 17
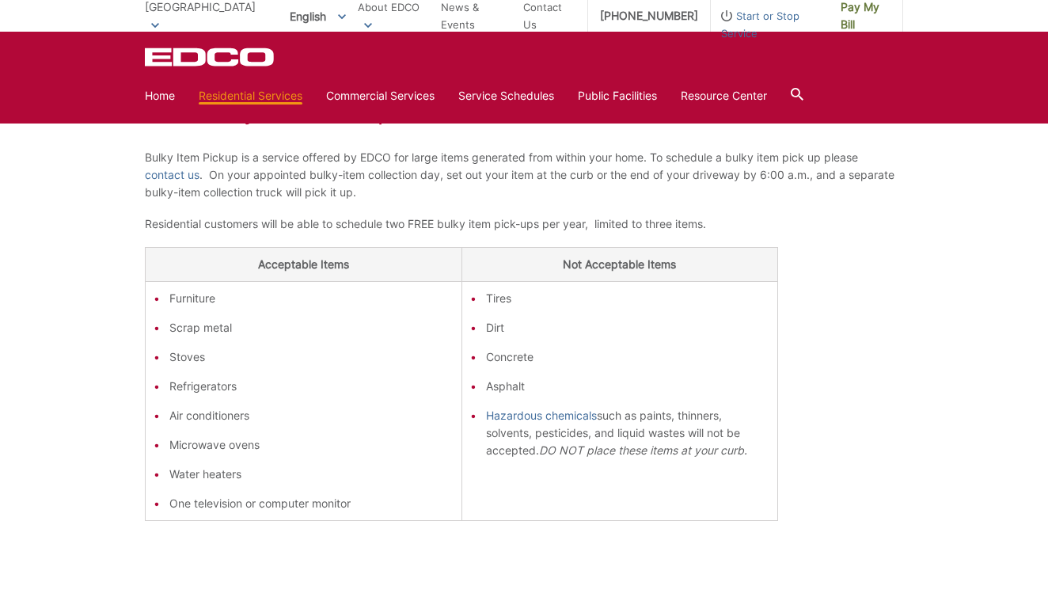
scroll to position [247, 0]
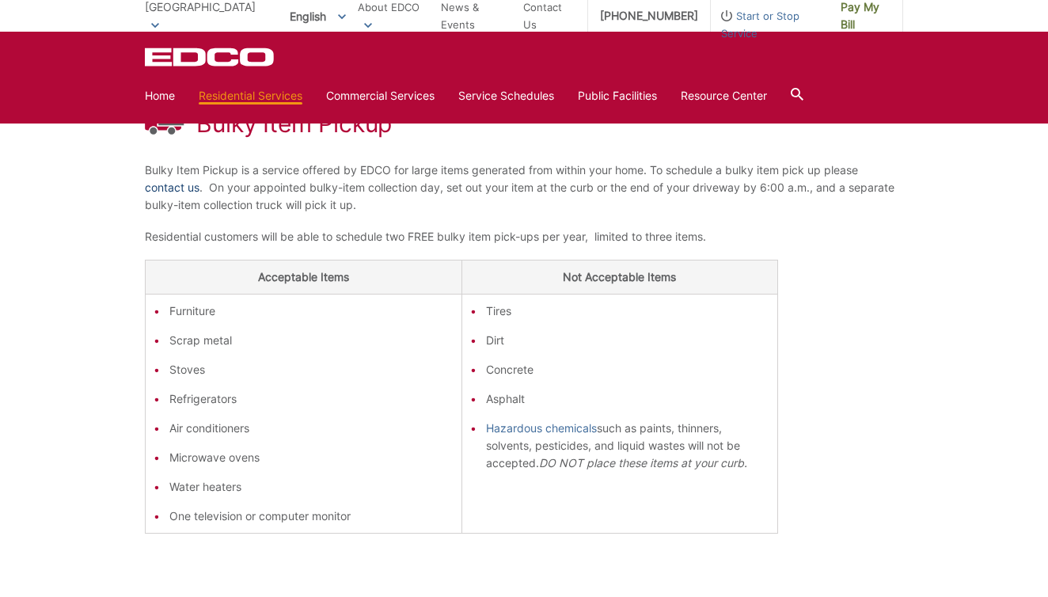
click at [173, 188] on link "contact us" at bounding box center [172, 187] width 55 height 17
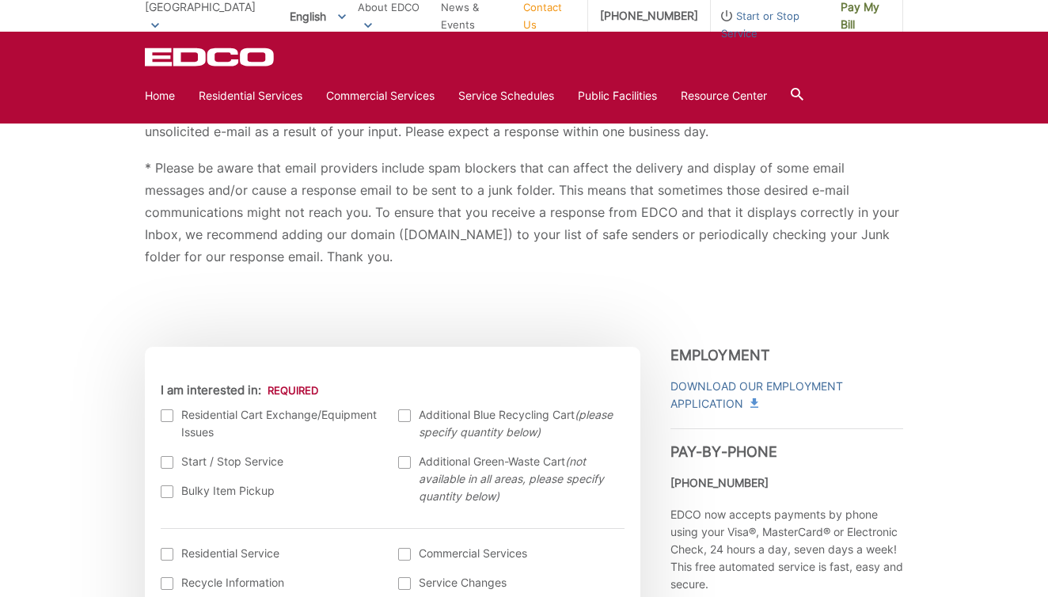
scroll to position [331, 0]
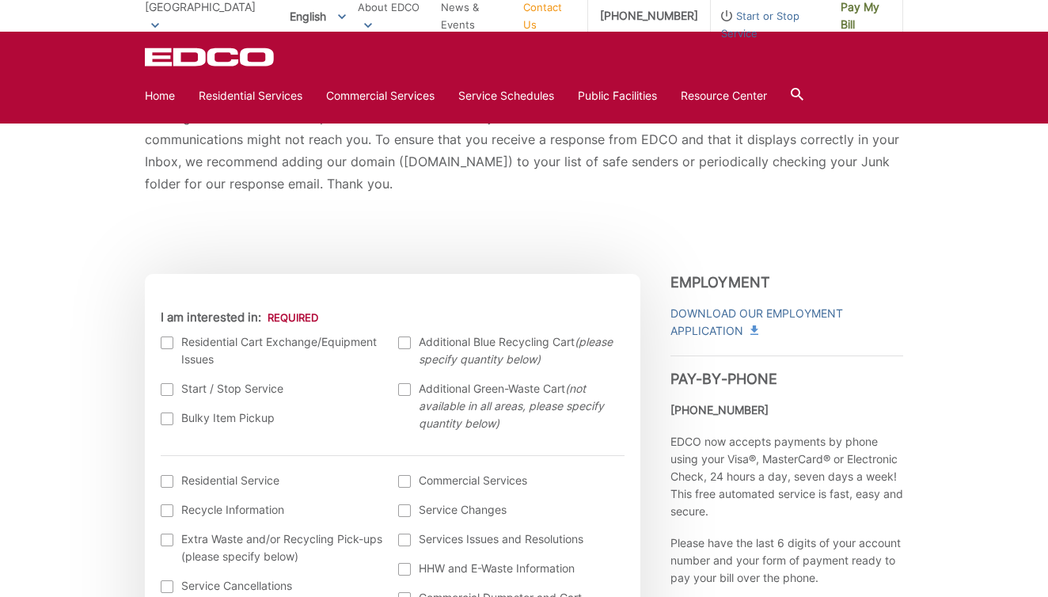
click at [168, 336] on div at bounding box center [167, 342] width 13 height 13
click at [0, 0] on input "I am interested in:" at bounding box center [0, 0] width 0 height 0
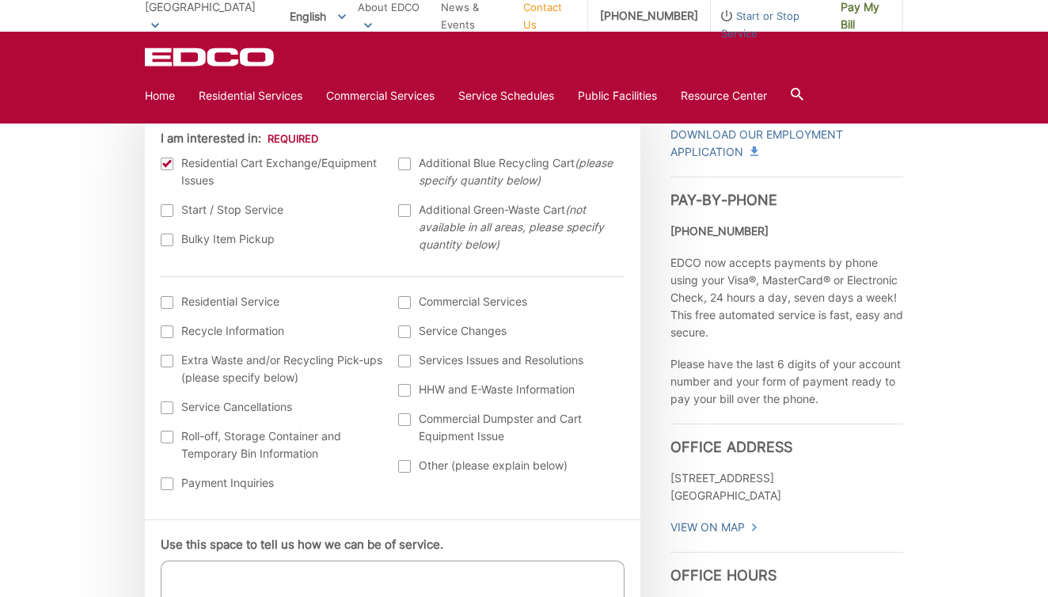
scroll to position [545, 0]
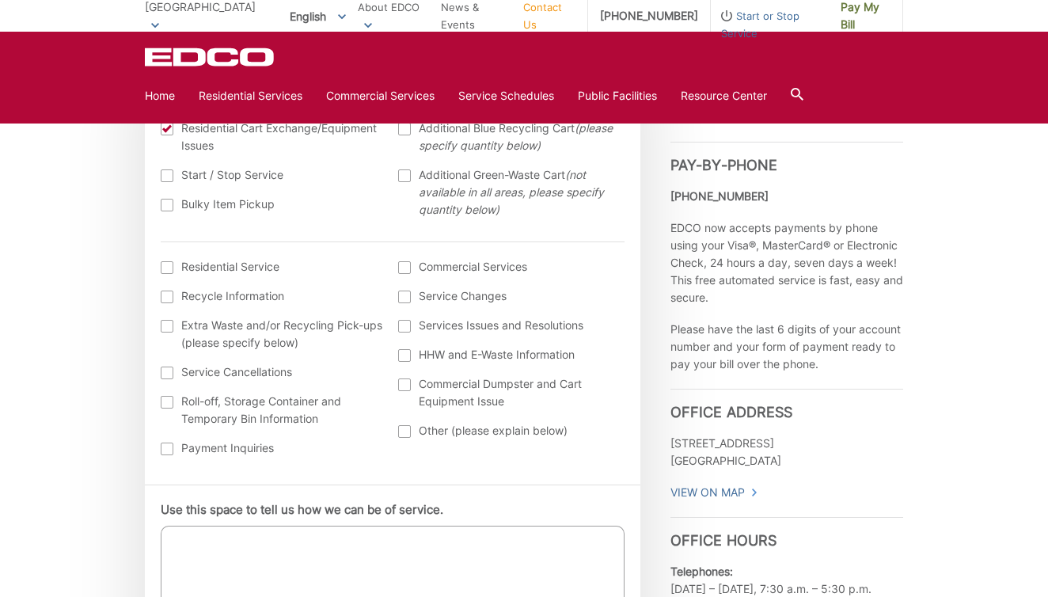
click at [169, 264] on div at bounding box center [167, 267] width 13 height 13
click at [0, 0] on input "I am interested in: (continued) *" at bounding box center [0, 0] width 0 height 0
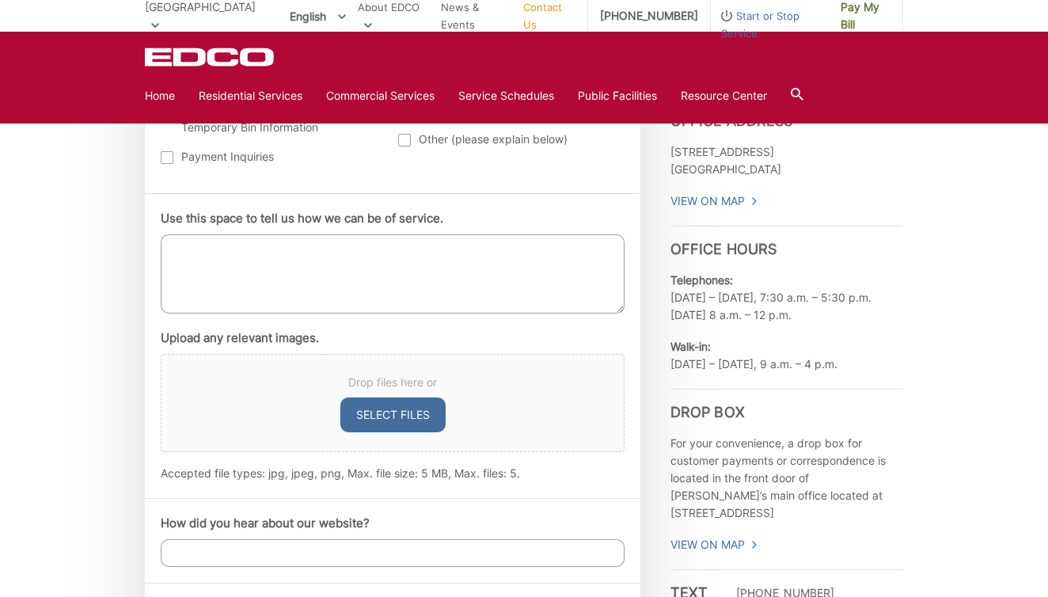
scroll to position [913, 0]
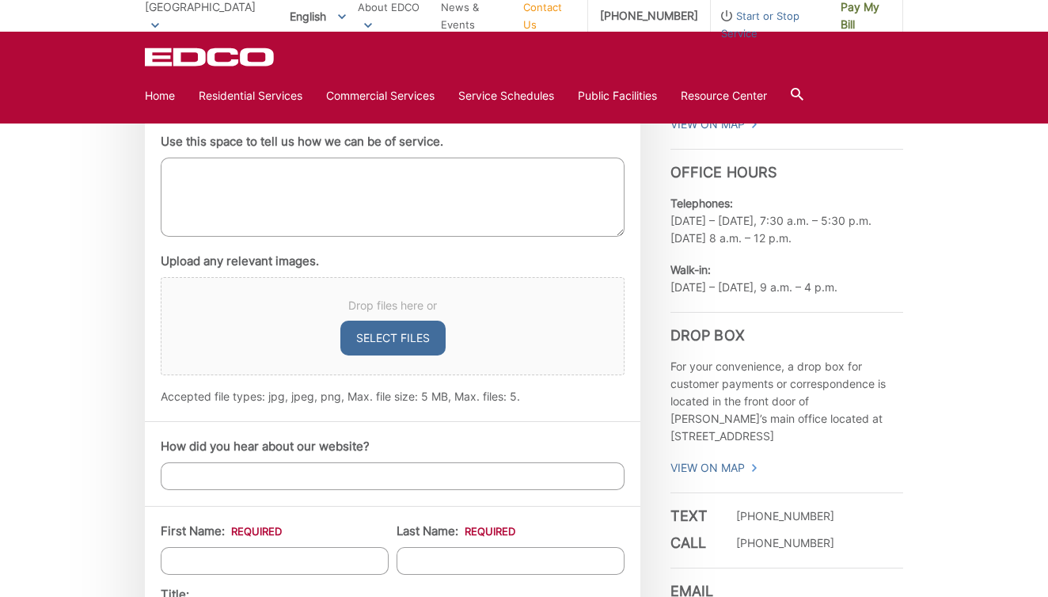
click at [234, 175] on textarea "Use this space to tell us how we can be of service." at bounding box center [393, 197] width 464 height 79
type textarea "pick up coffee table and microwave"
click at [400, 338] on button "Select files" at bounding box center [392, 338] width 105 height 35
type input "C:\fakepath\tempImagec1EIEz.jpg"
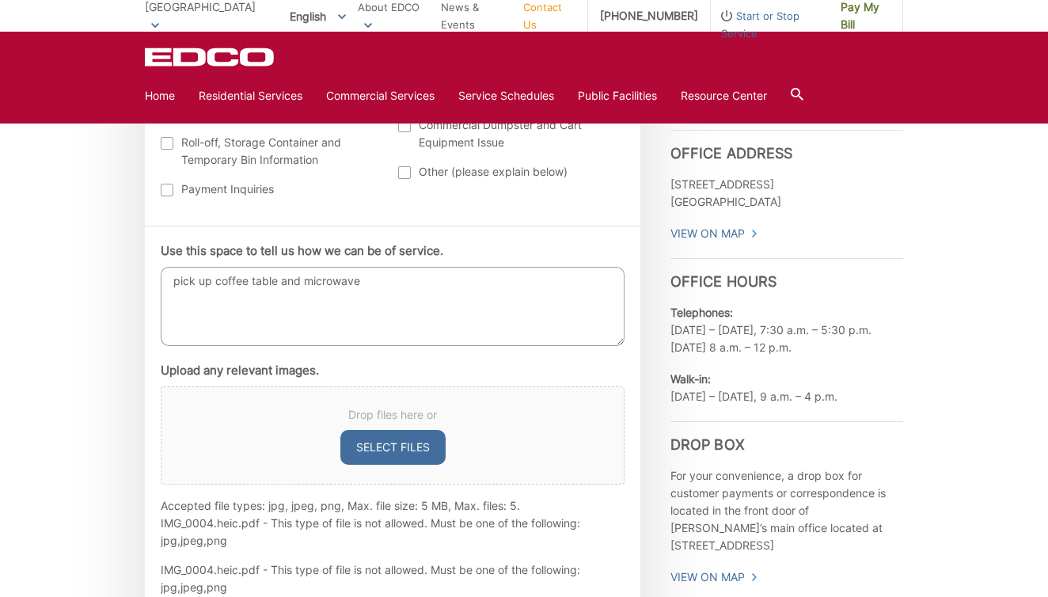
scroll to position [859, 0]
